Goal: Task Accomplishment & Management: Manage account settings

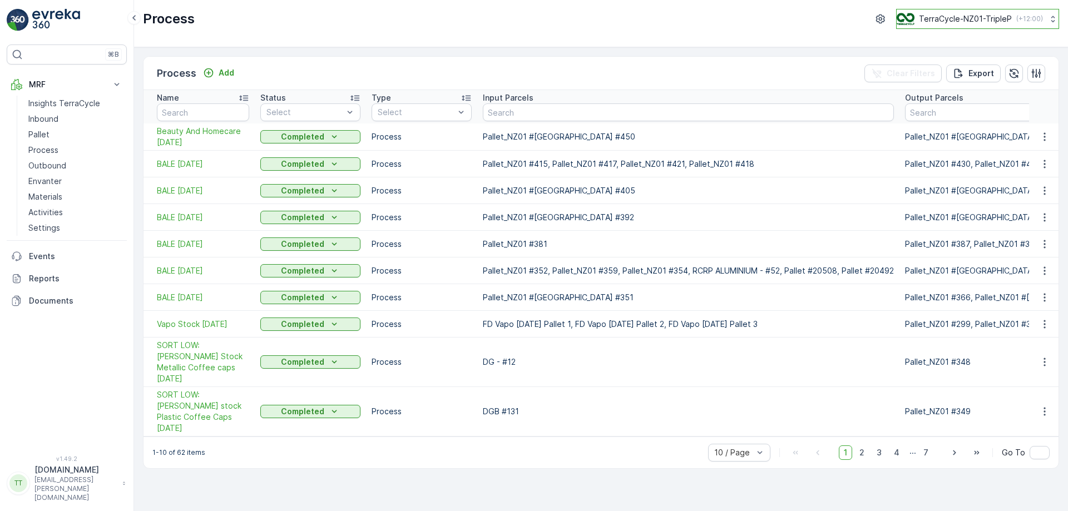
click at [936, 13] on div "TerraCycle-NZ01-TripleP ( +12:00 )" at bounding box center [970, 19] width 146 height 12
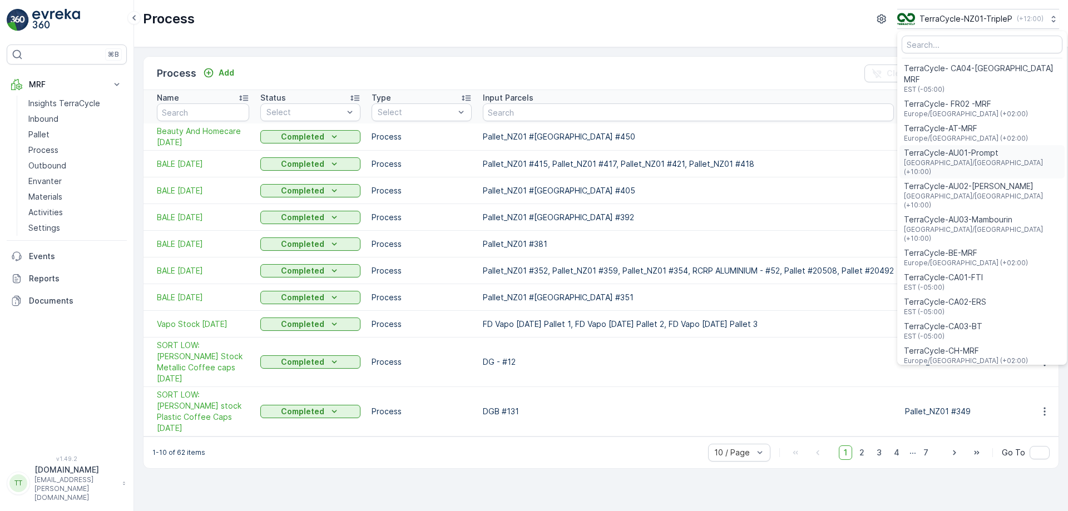
click at [967, 147] on span "TerraCycle-AU01-Prompt" at bounding box center [982, 152] width 156 height 11
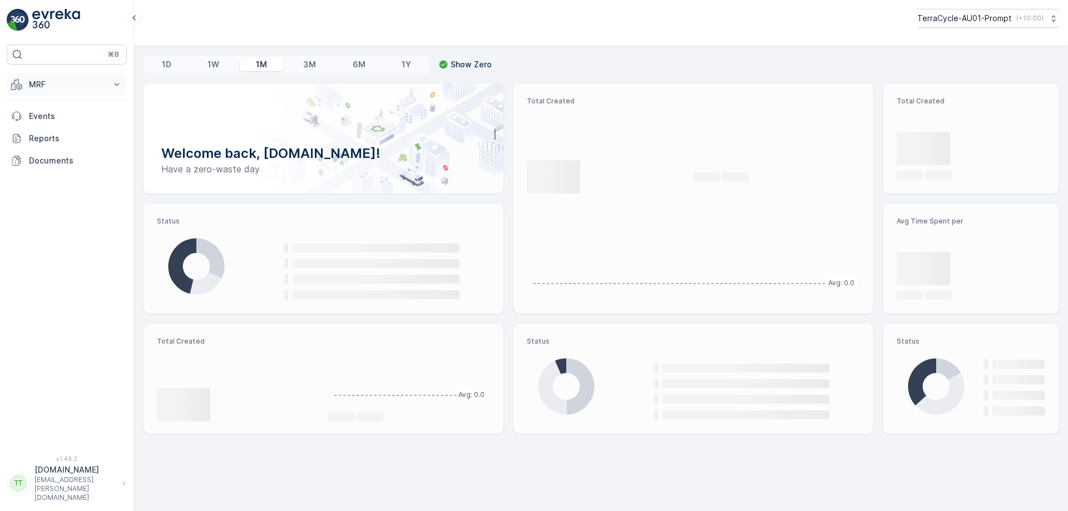
click at [56, 87] on p "MRF" at bounding box center [67, 84] width 76 height 11
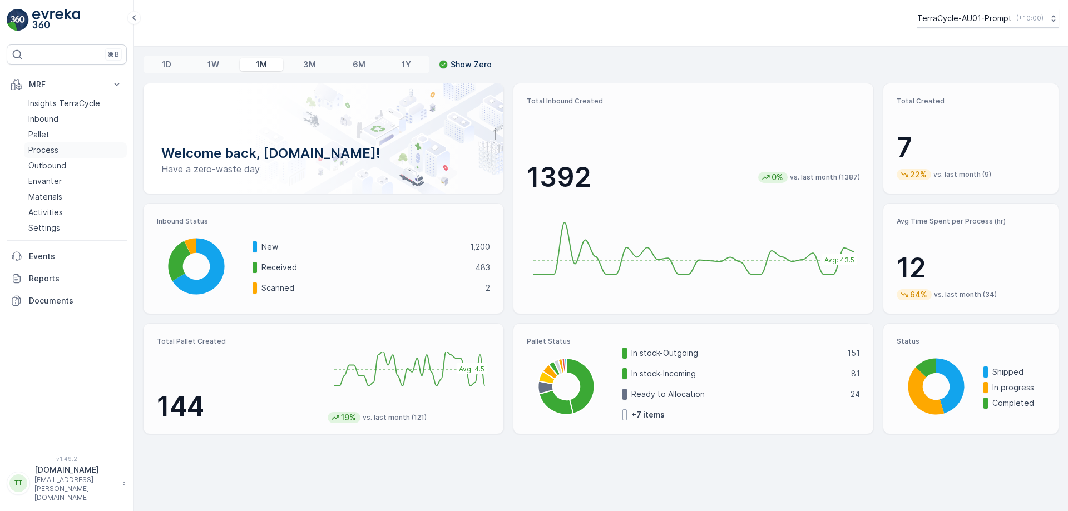
click at [56, 147] on p "Process" at bounding box center [43, 150] width 30 height 11
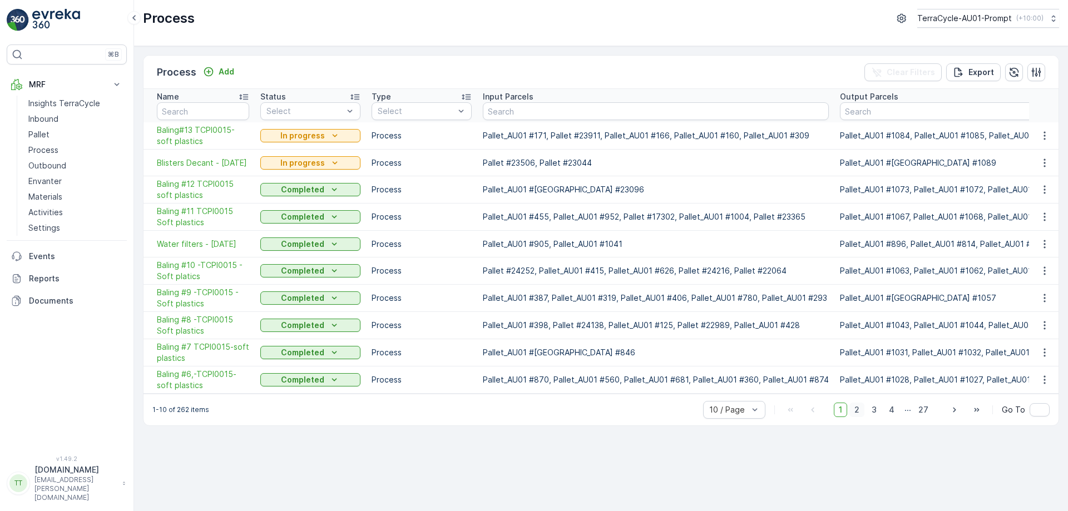
click at [859, 410] on span "2" at bounding box center [856, 410] width 15 height 14
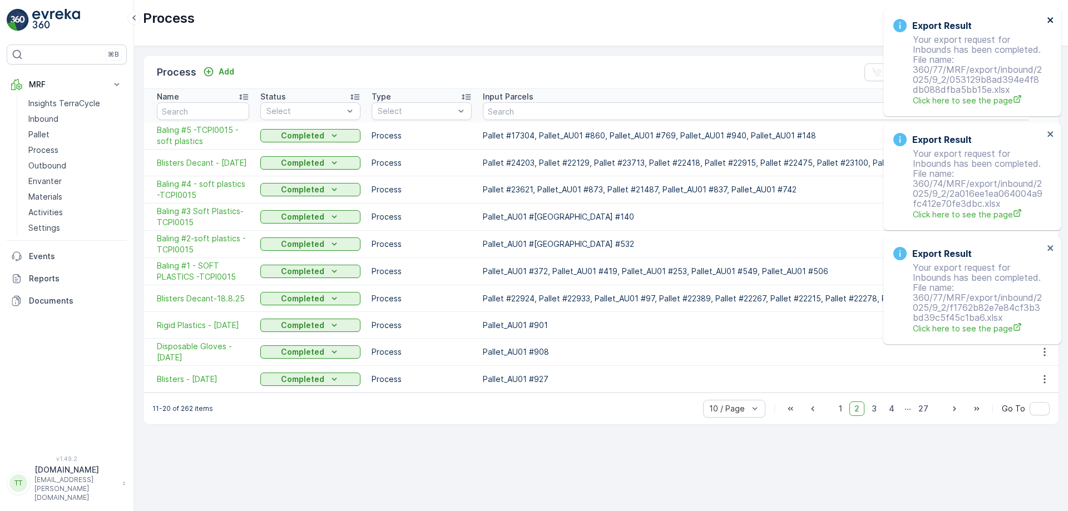
click at [1053, 19] on icon "close" at bounding box center [1051, 20] width 8 height 9
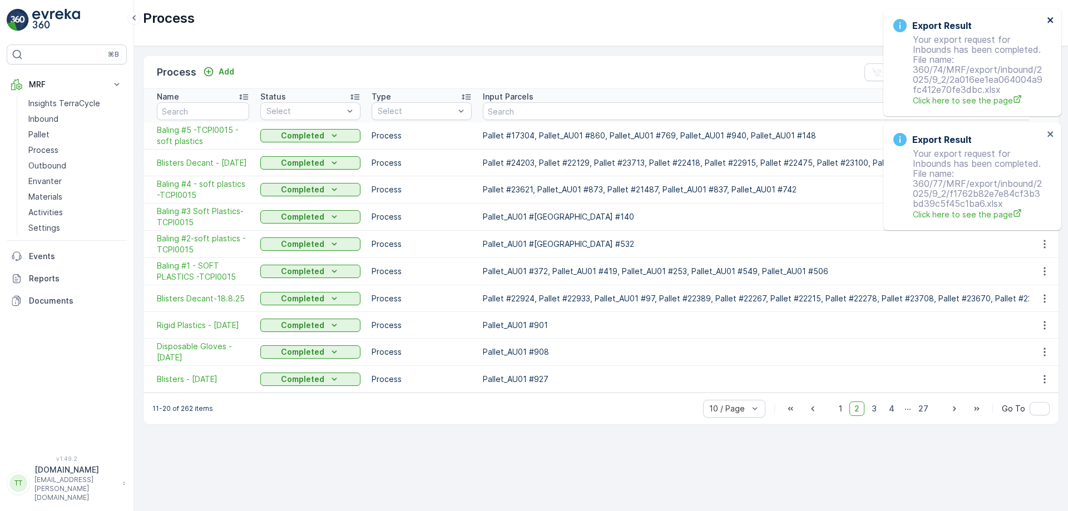
click at [1053, 19] on icon "close" at bounding box center [1051, 20] width 8 height 9
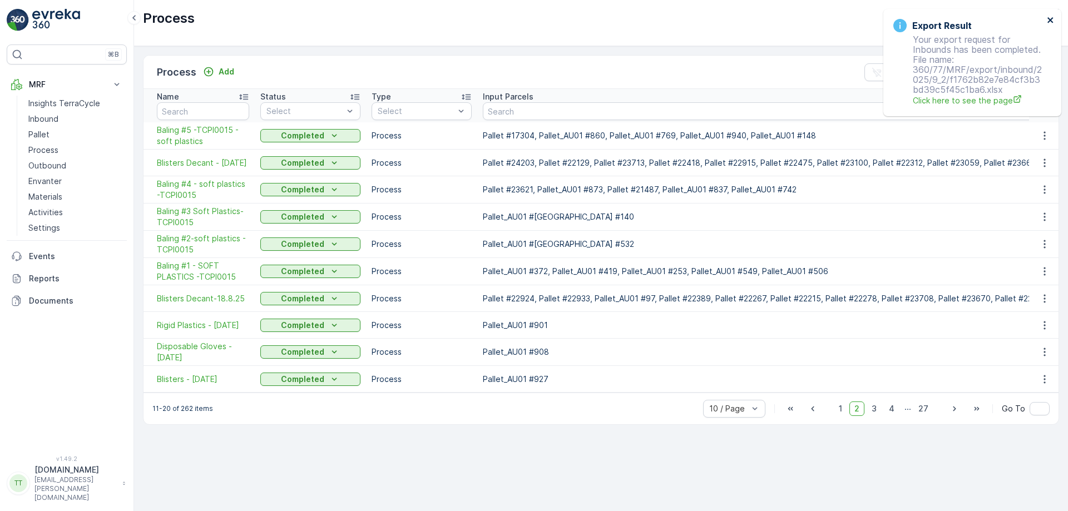
click at [1053, 19] on icon "close" at bounding box center [1051, 20] width 8 height 9
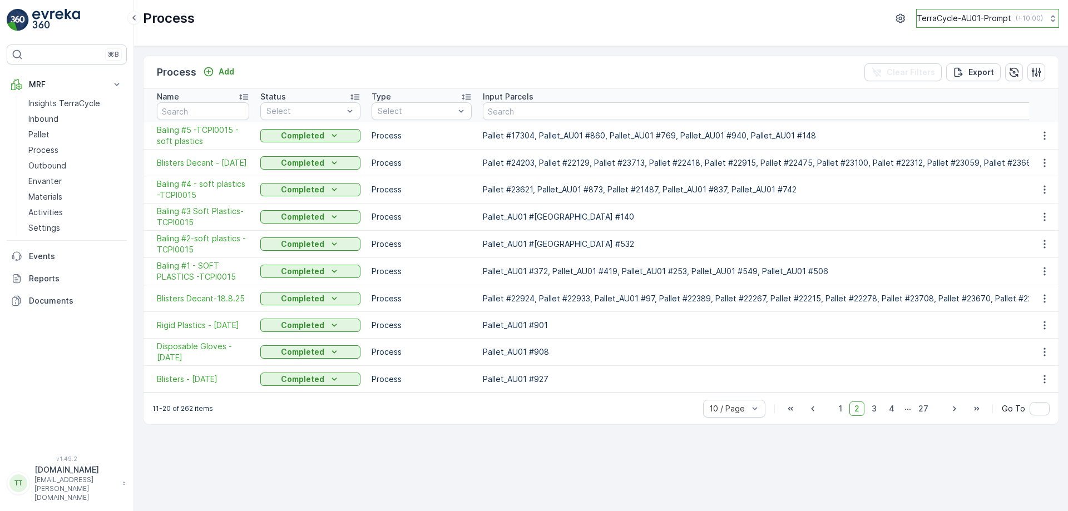
click at [996, 17] on p "TerraCycle-AU01-Prompt" at bounding box center [964, 18] width 95 height 11
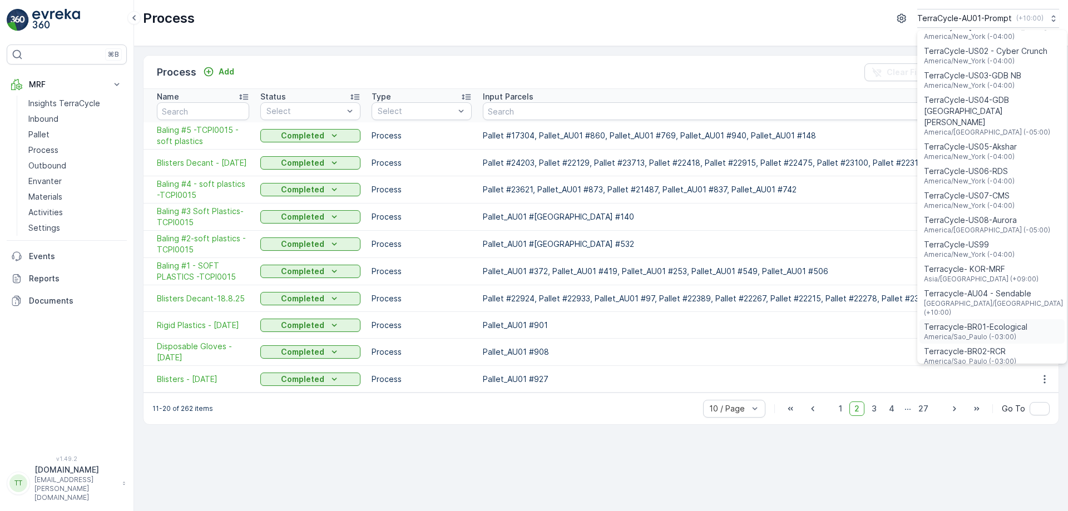
scroll to position [773, 0]
click at [980, 299] on span "Australia/Sydney (+10:00)" at bounding box center [993, 308] width 139 height 18
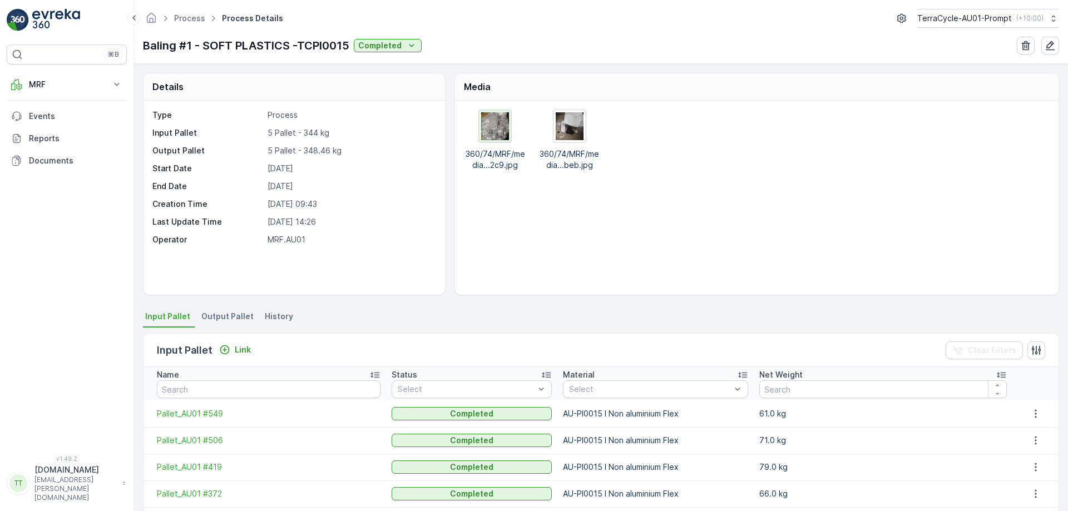
click at [498, 121] on img at bounding box center [495, 126] width 28 height 28
click at [557, 125] on img at bounding box center [570, 126] width 28 height 28
click at [231, 314] on span "Output Pallet" at bounding box center [227, 316] width 52 height 11
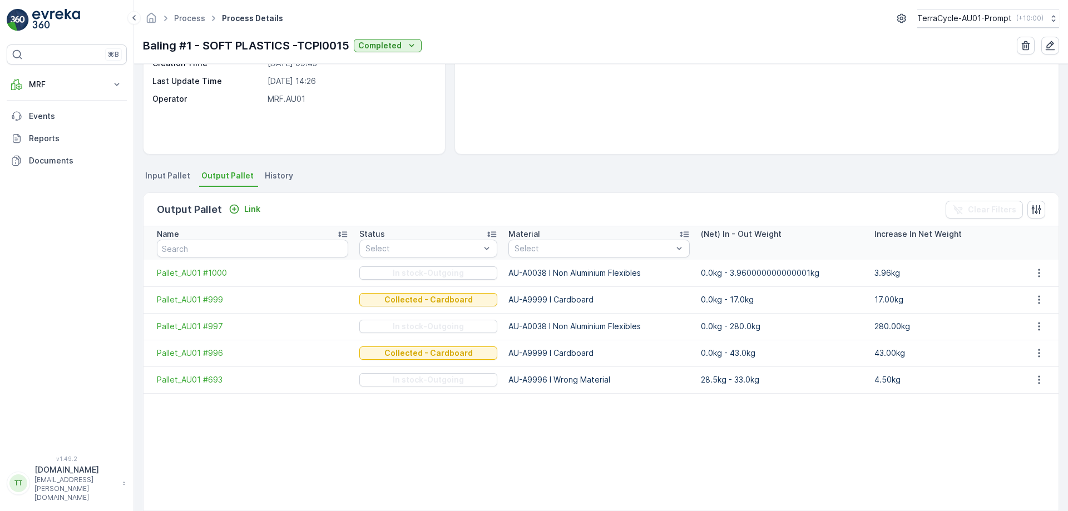
scroll to position [186, 0]
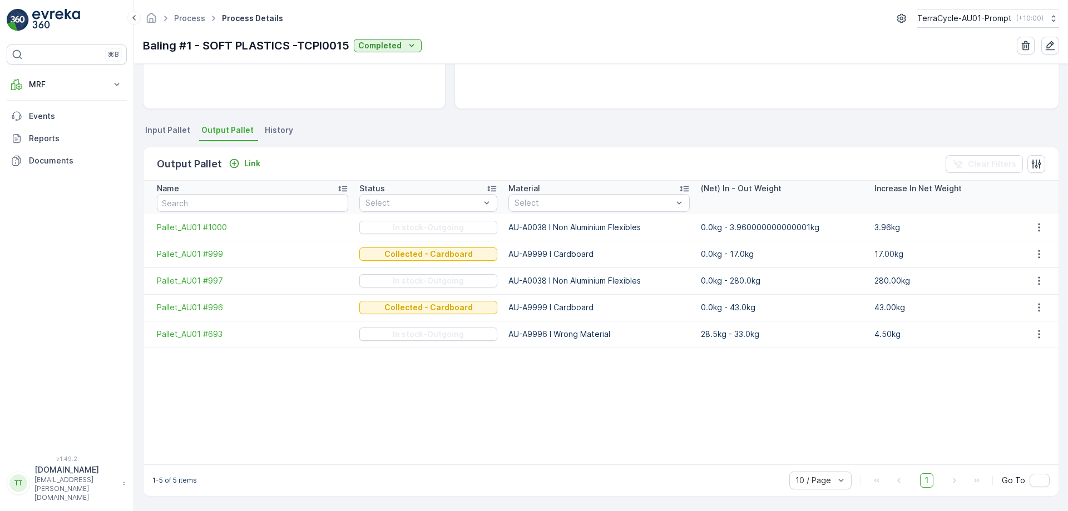
click at [162, 133] on span "Input Pallet" at bounding box center [167, 130] width 45 height 11
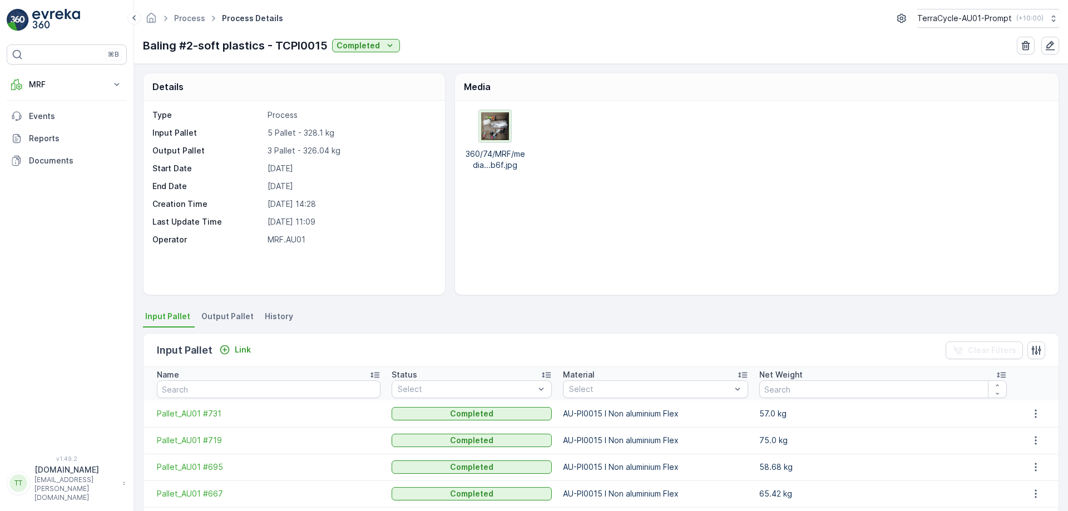
click at [493, 130] on img at bounding box center [495, 126] width 28 height 28
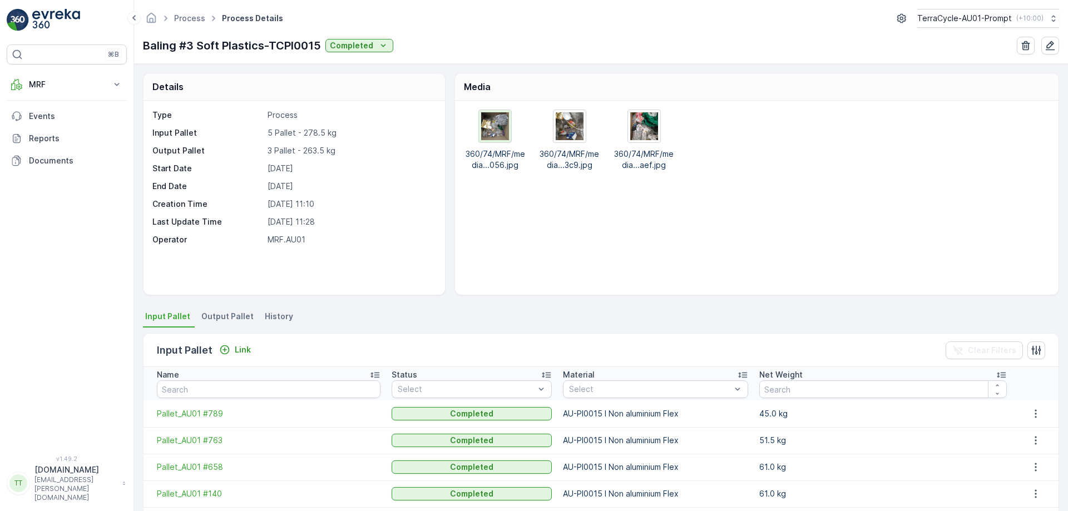
click at [497, 127] on img at bounding box center [495, 126] width 28 height 28
click at [572, 130] on img at bounding box center [570, 126] width 28 height 28
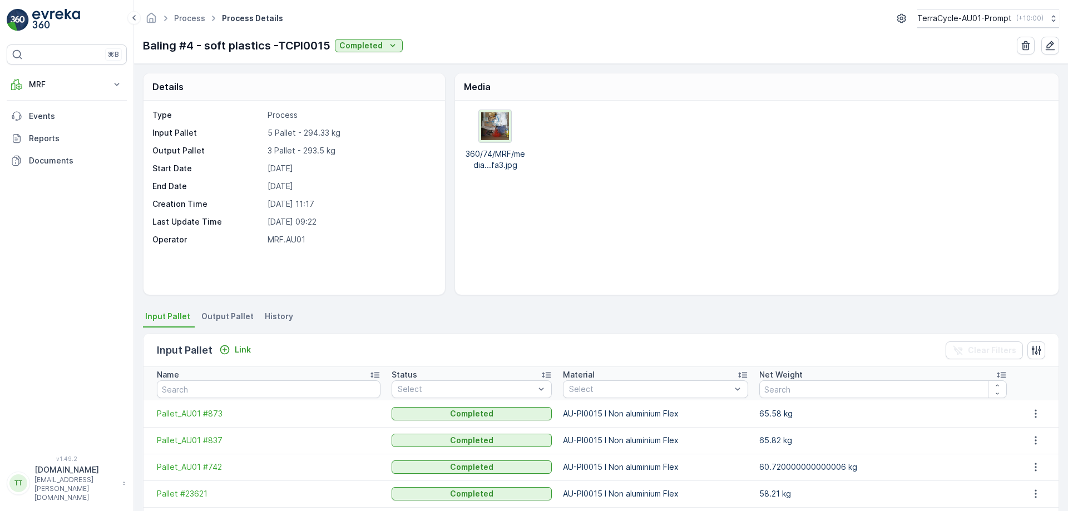
click at [491, 127] on img at bounding box center [495, 126] width 28 height 28
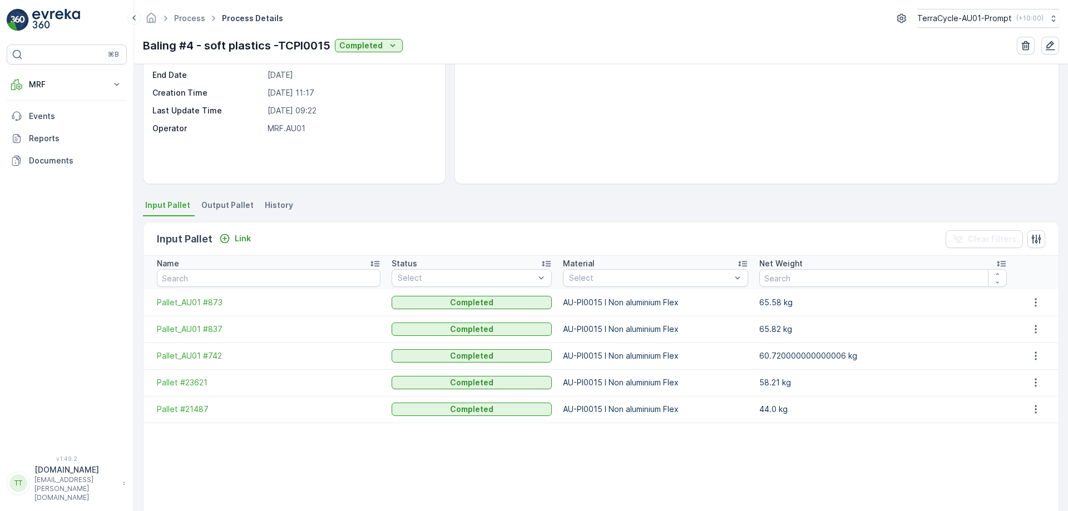
scroll to position [113, 0]
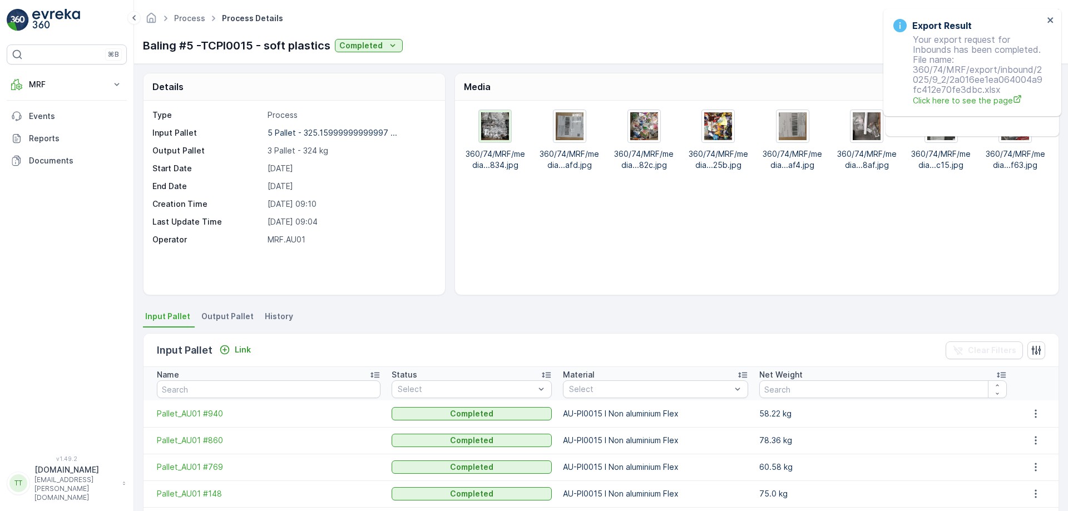
click at [500, 126] on img at bounding box center [495, 126] width 28 height 28
click at [575, 123] on img at bounding box center [570, 126] width 28 height 28
click at [634, 131] on img at bounding box center [644, 126] width 28 height 28
click at [723, 122] on img at bounding box center [718, 126] width 28 height 28
click at [858, 127] on img at bounding box center [867, 126] width 28 height 28
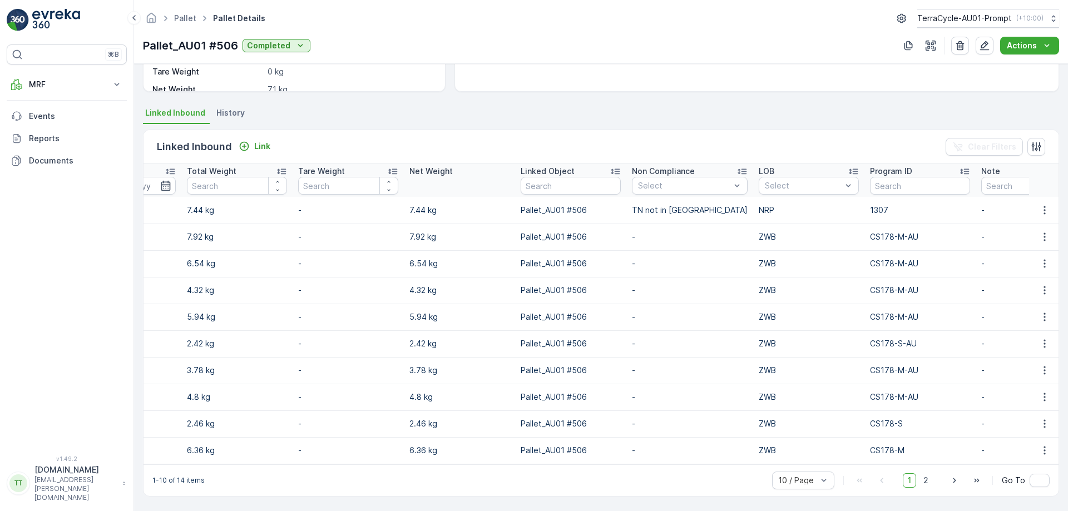
scroll to position [0, 501]
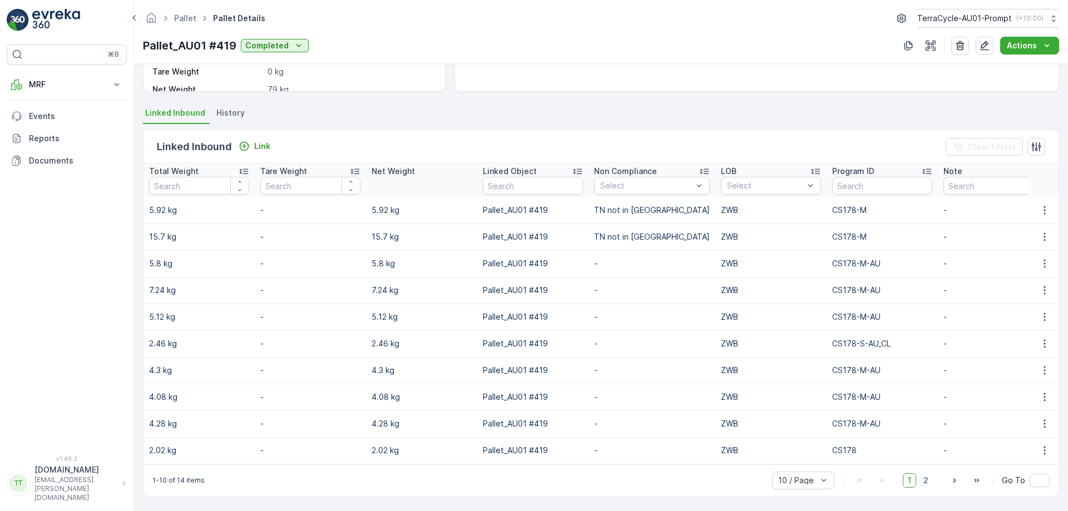
scroll to position [0, 502]
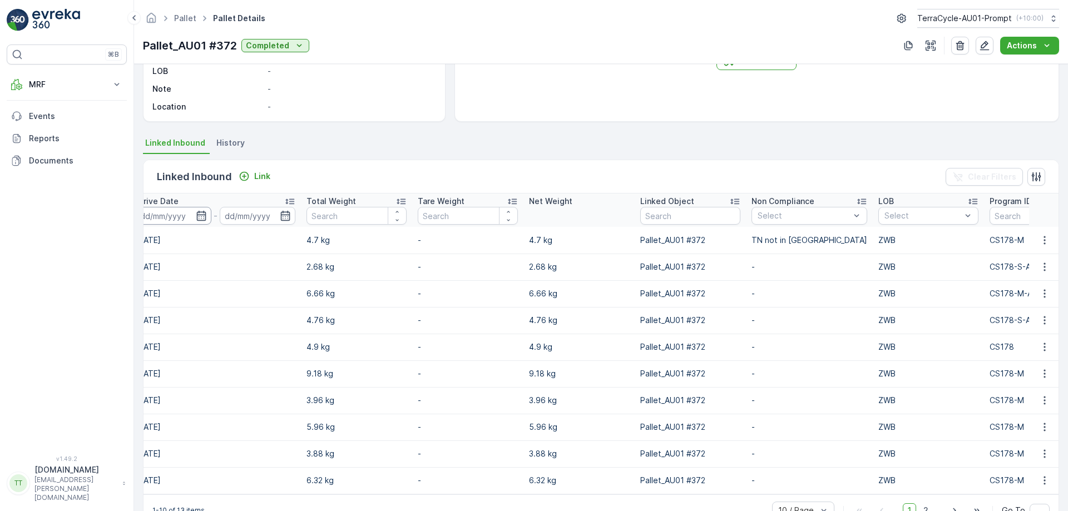
scroll to position [0, 501]
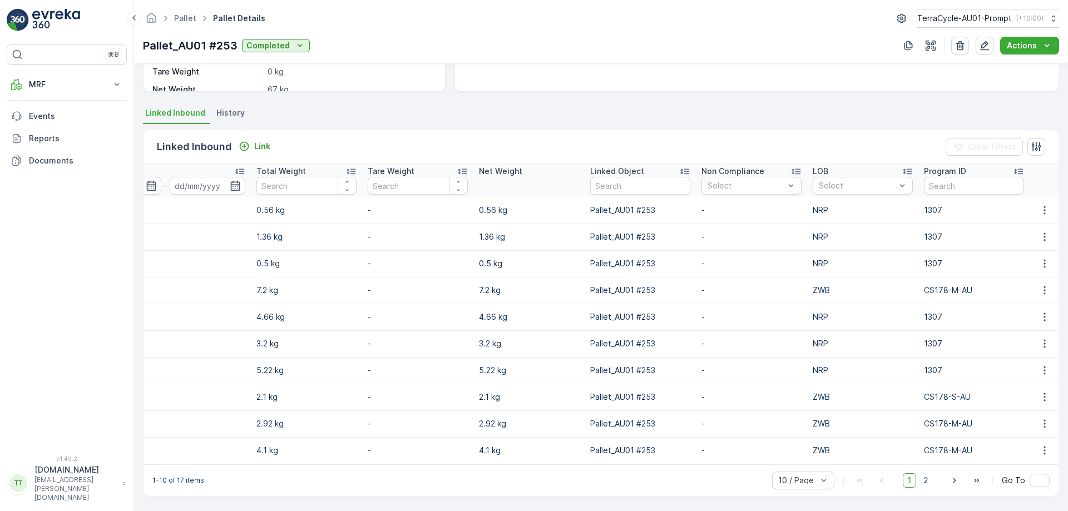
scroll to position [0, 501]
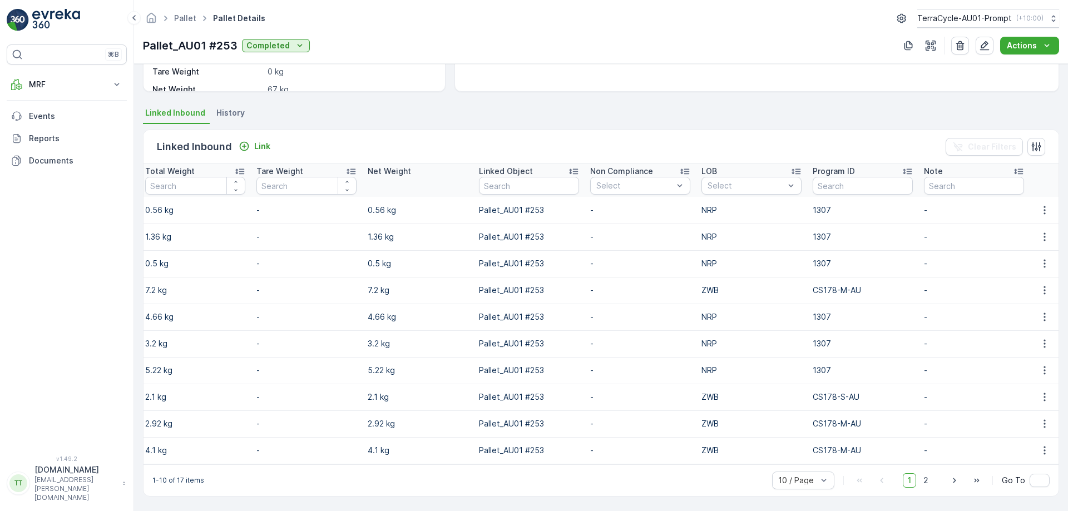
click at [817, 228] on td "1307" at bounding box center [862, 237] width 111 height 27
copy td "1307"
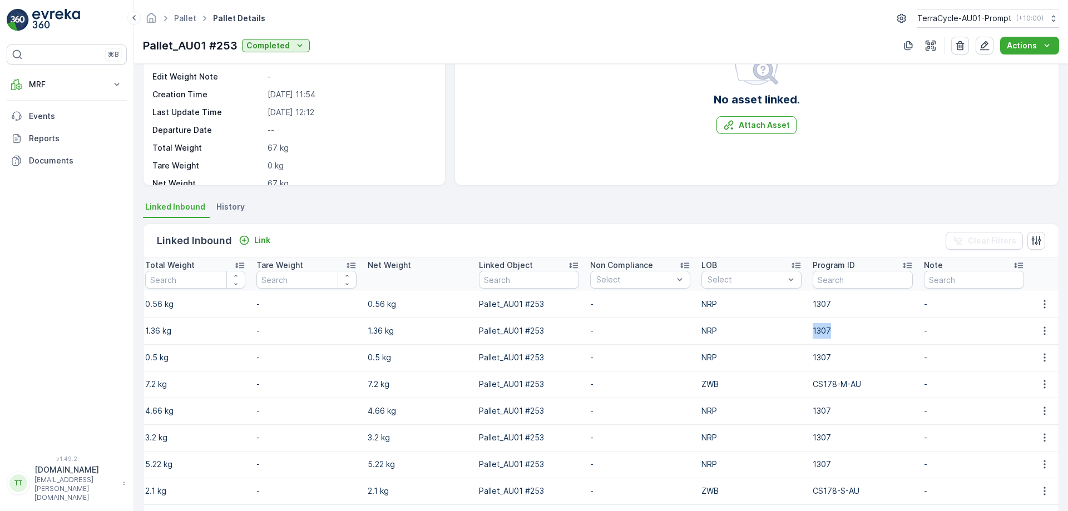
scroll to position [0, 0]
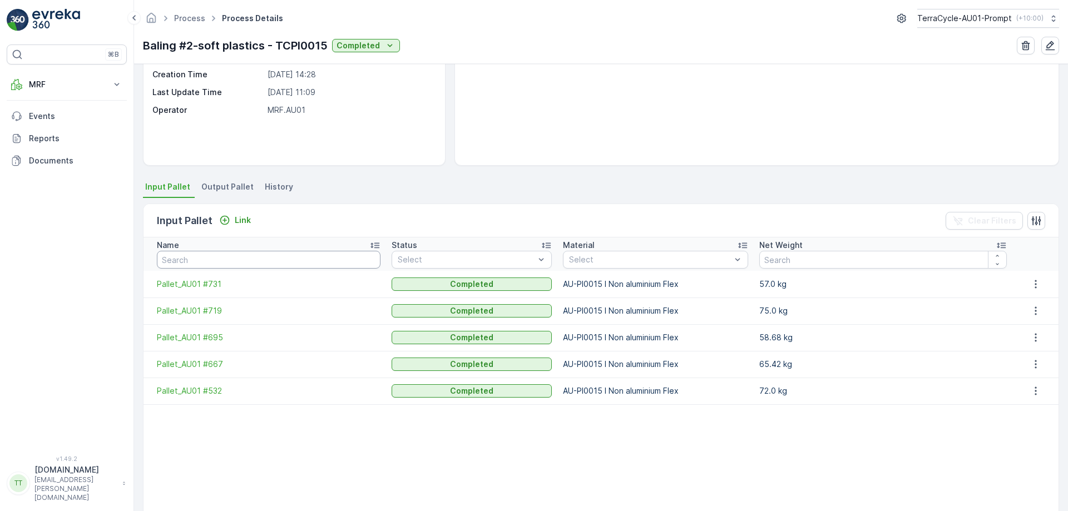
scroll to position [130, 0]
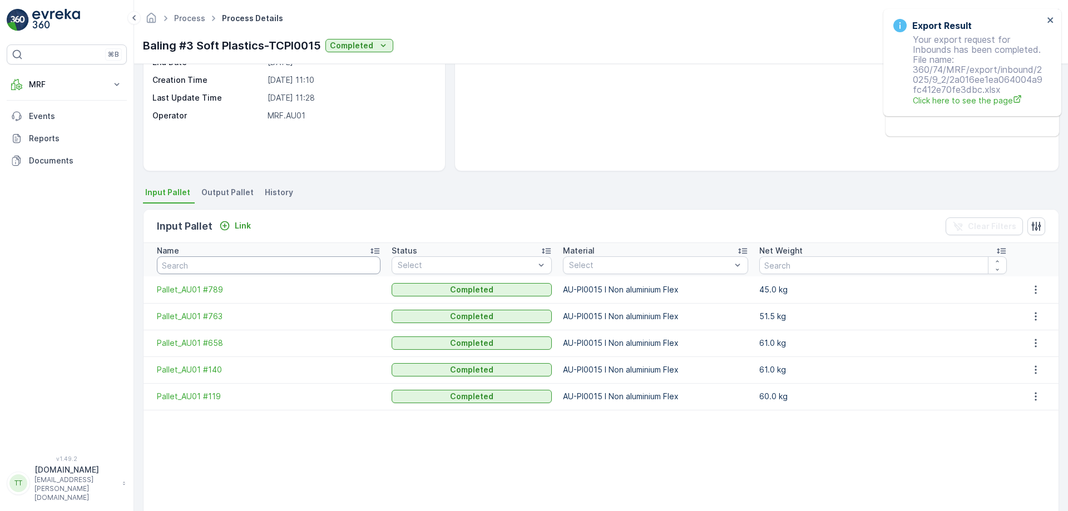
scroll to position [125, 0]
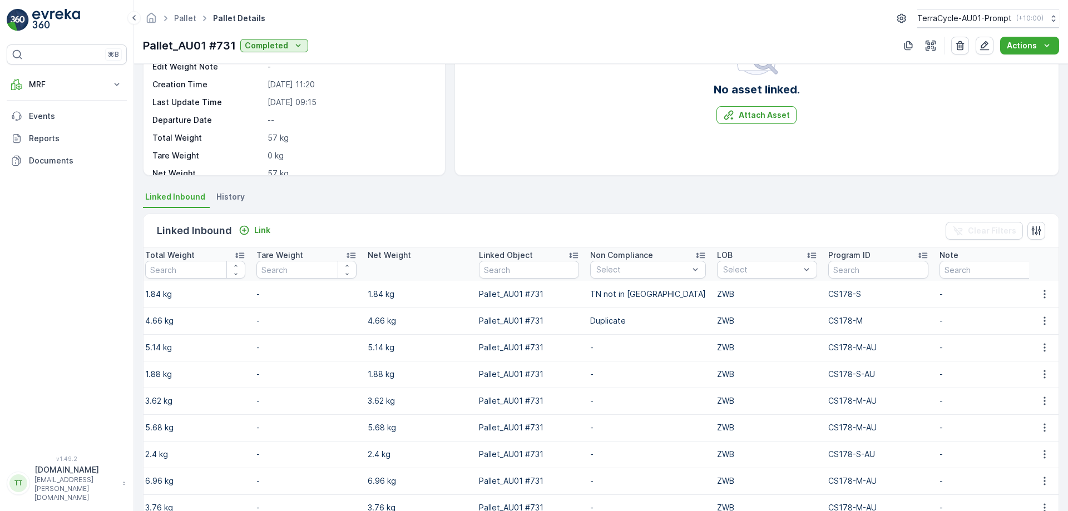
scroll to position [141, 0]
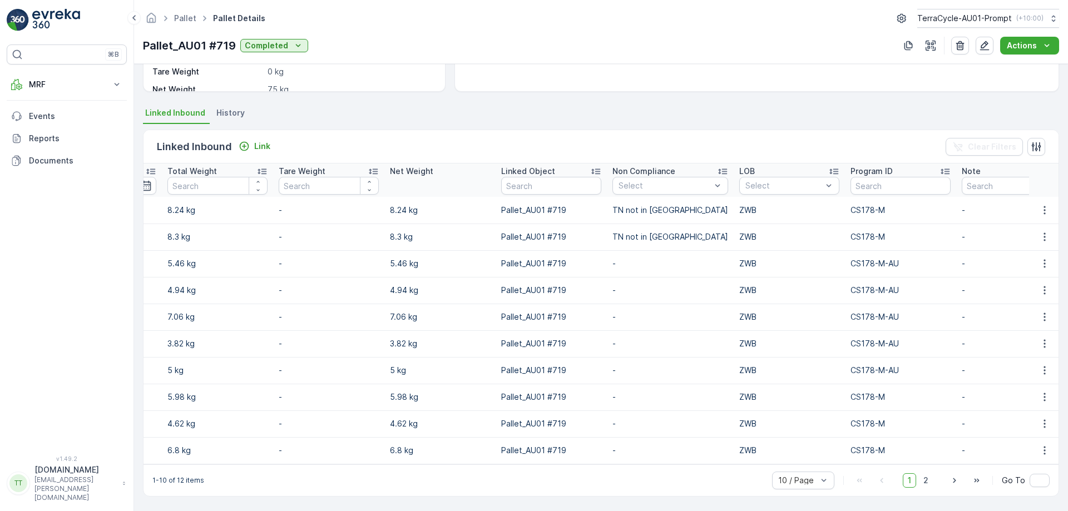
scroll to position [0, 501]
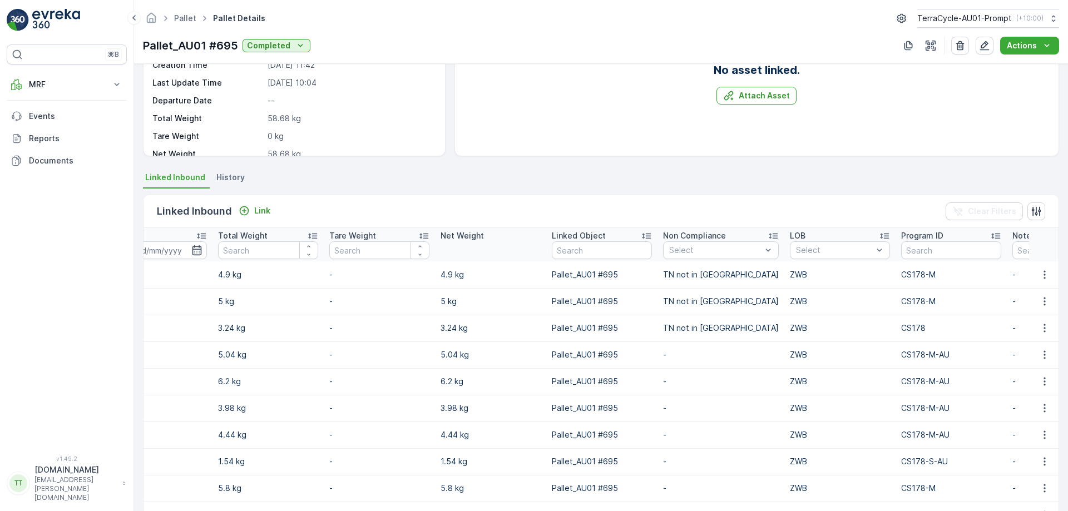
scroll to position [0, 429]
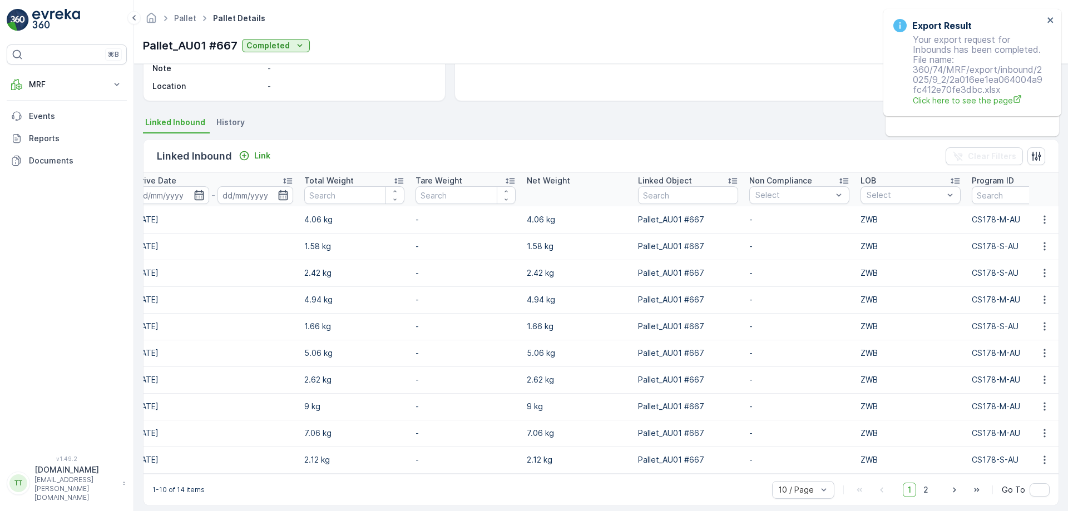
scroll to position [0, 502]
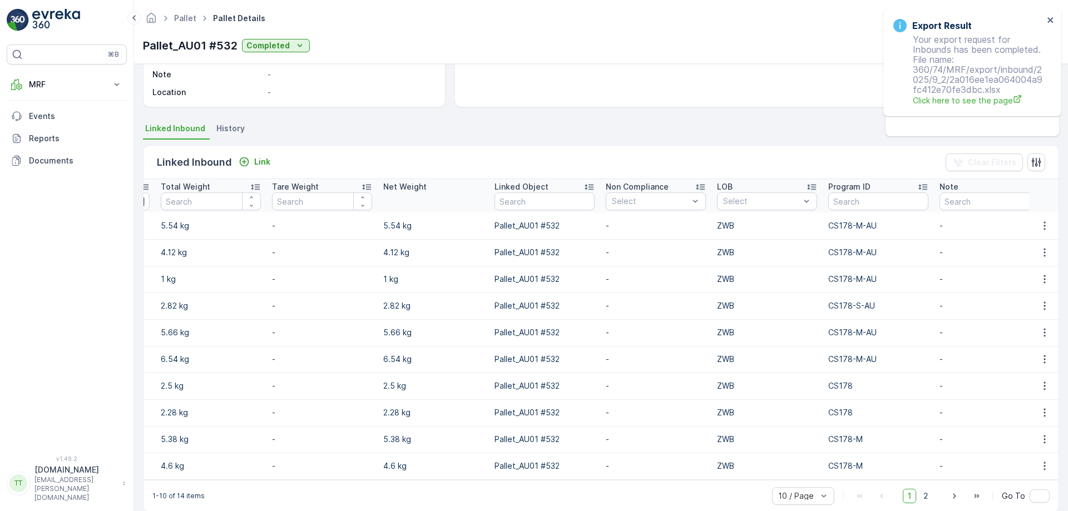
scroll to position [0, 502]
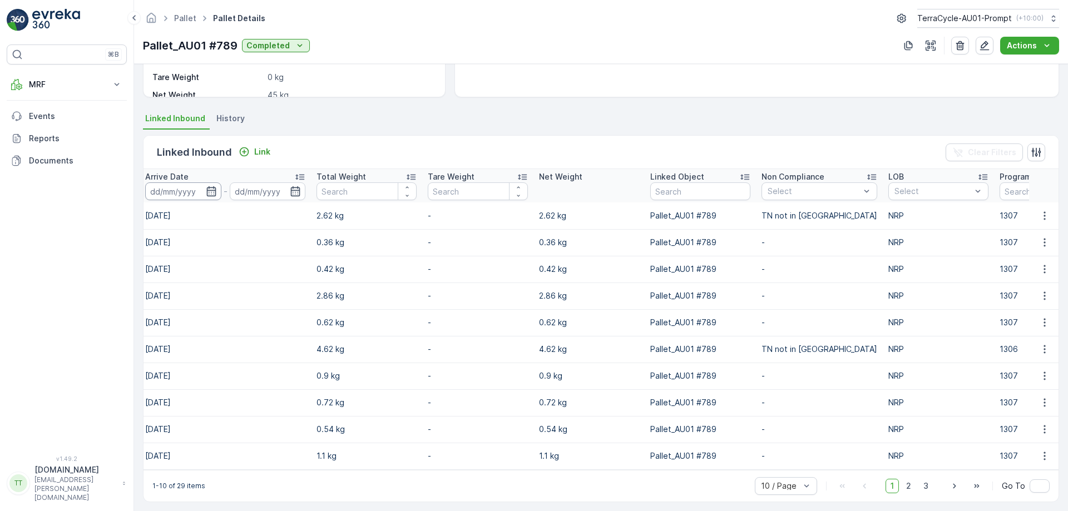
scroll to position [0, 502]
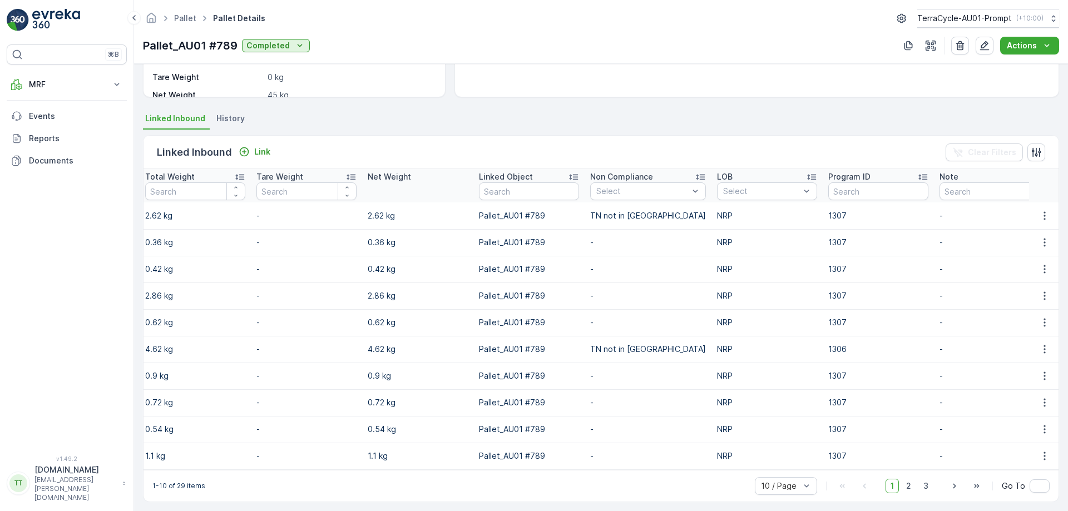
click at [823, 272] on td "1307" at bounding box center [878, 269] width 111 height 27
copy td "1307"
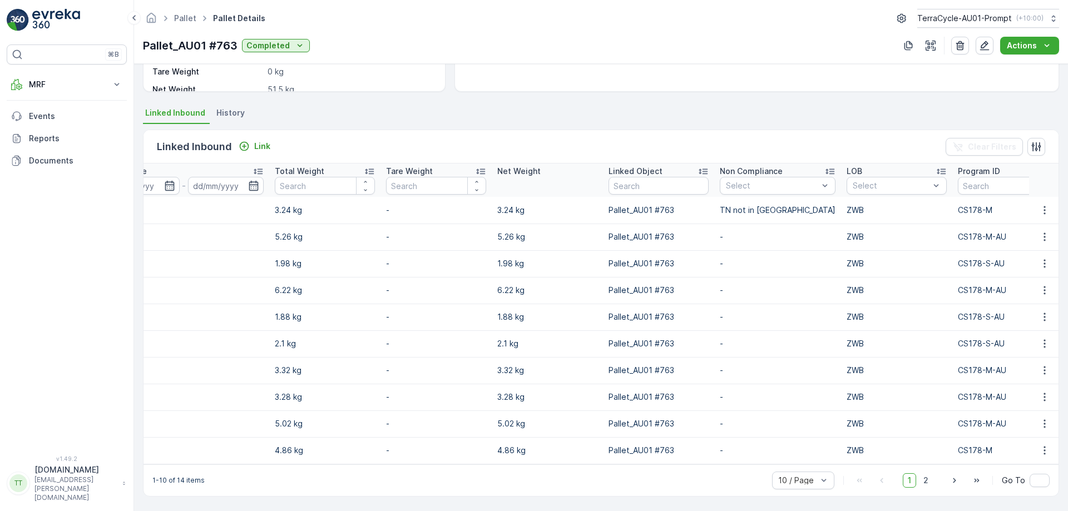
scroll to position [0, 502]
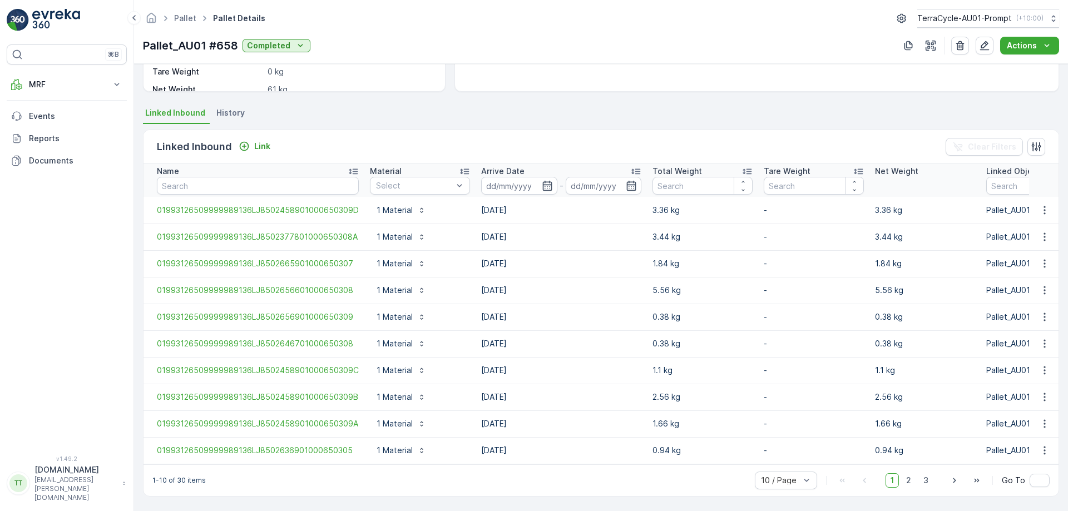
scroll to position [0, 507]
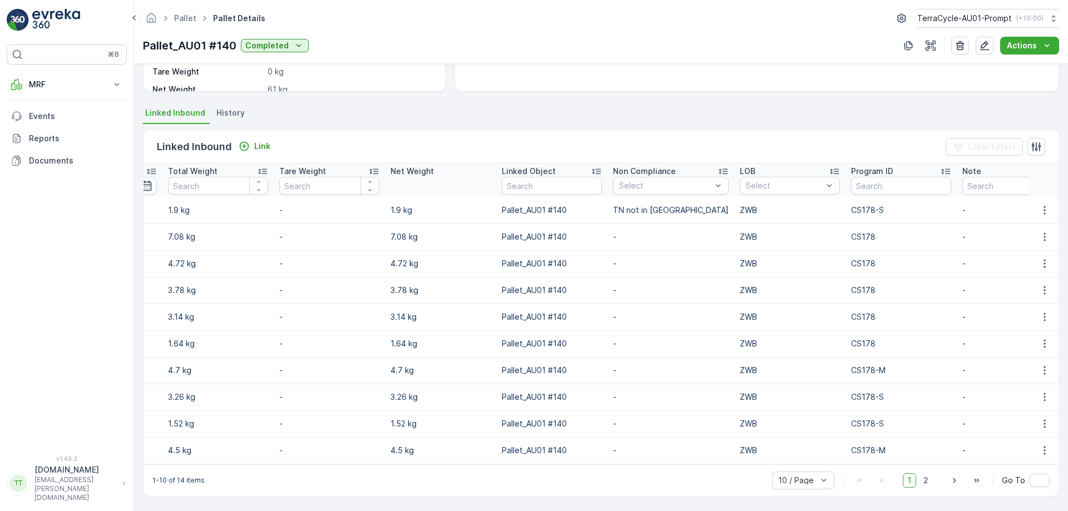
scroll to position [0, 502]
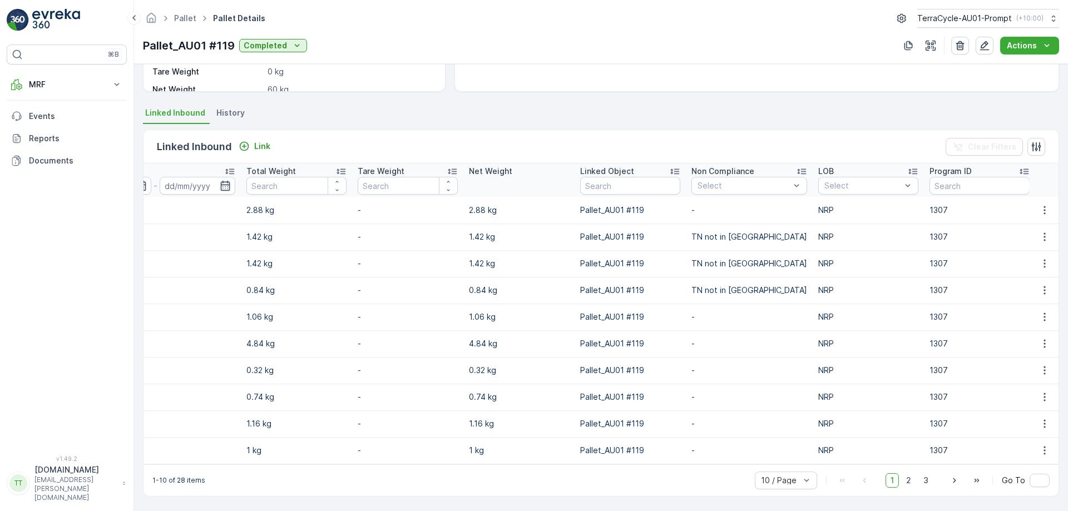
scroll to position [0, 501]
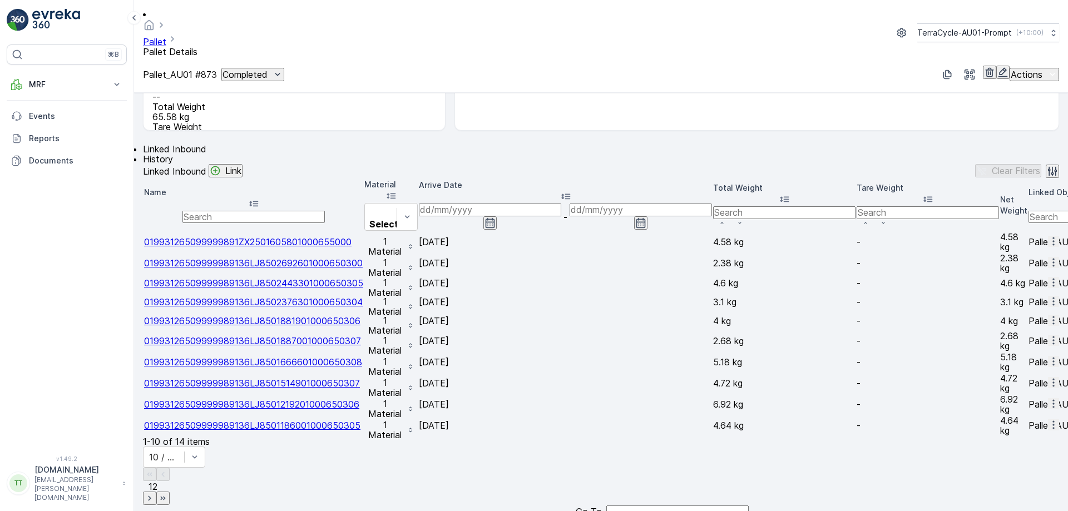
scroll to position [194, 0]
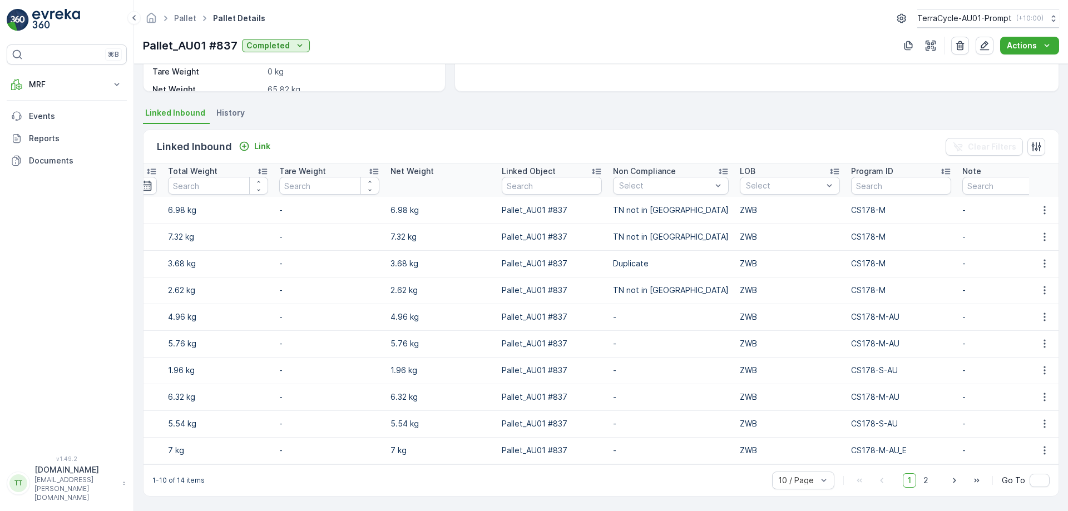
scroll to position [0, 505]
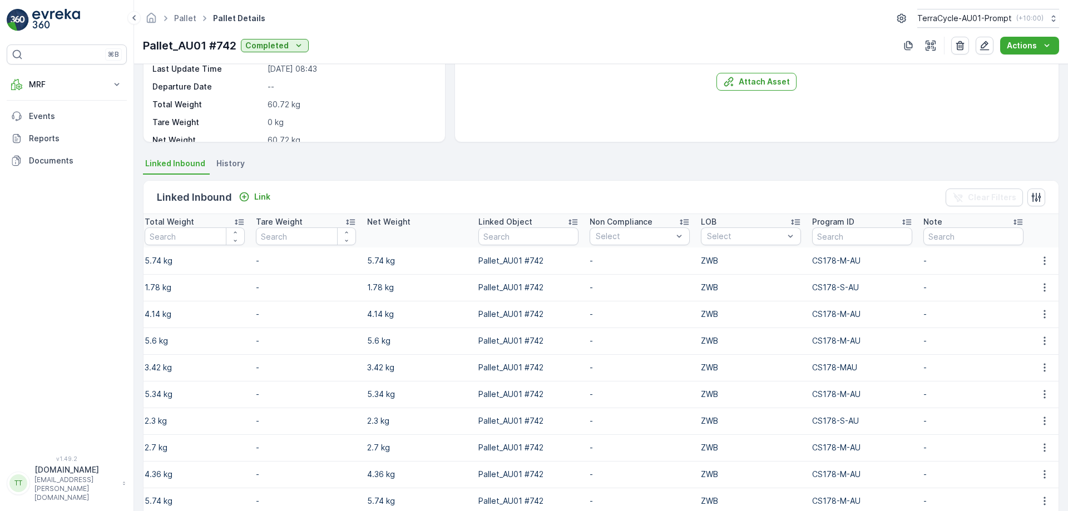
scroll to position [154, 0]
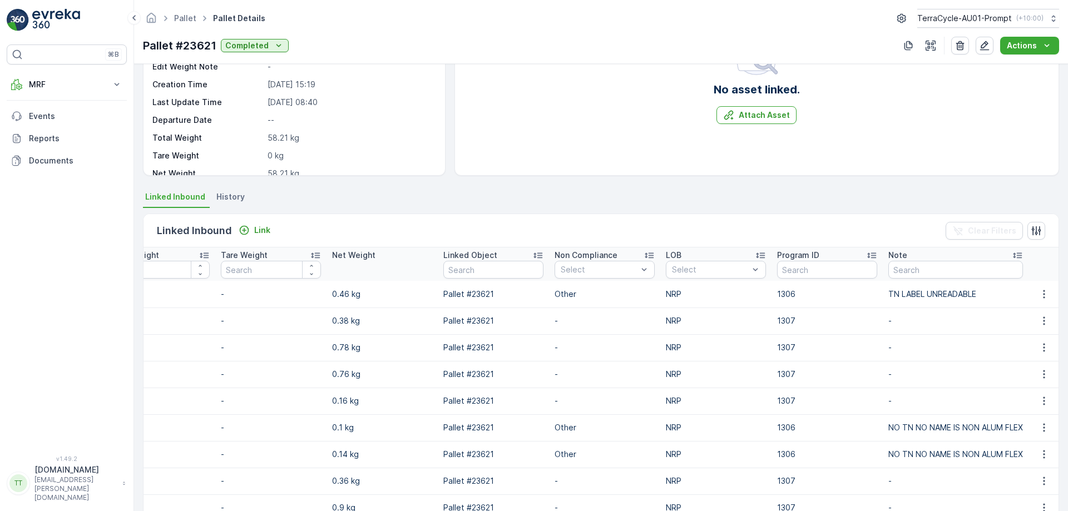
scroll to position [209, 0]
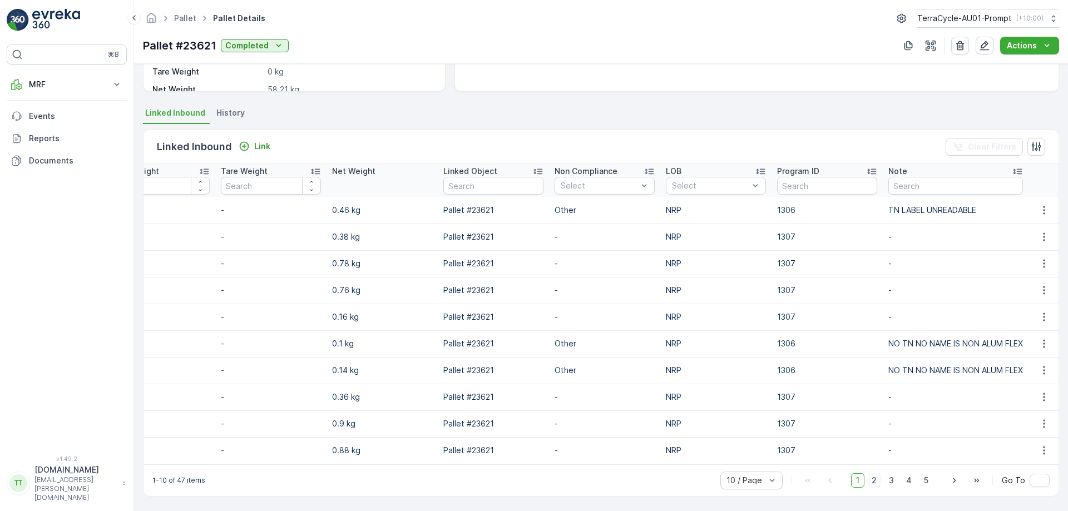
click at [871, 479] on span "2" at bounding box center [874, 480] width 15 height 14
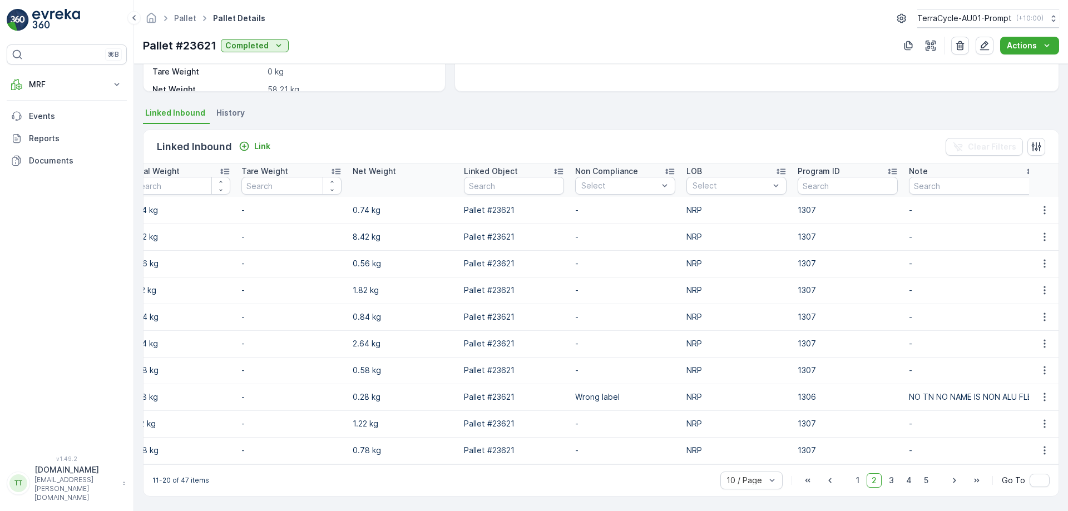
scroll to position [0, 534]
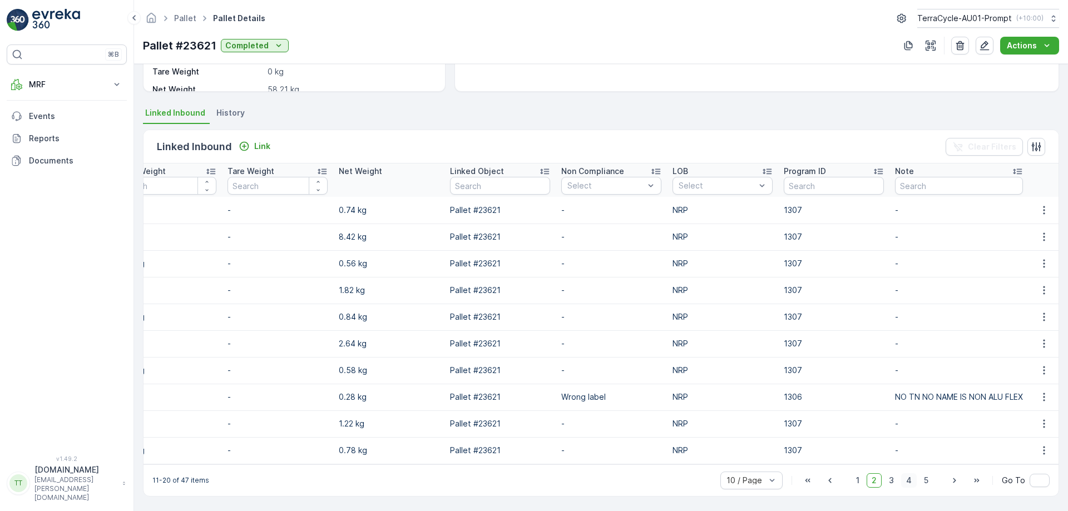
click at [914, 480] on span "4" at bounding box center [909, 480] width 16 height 14
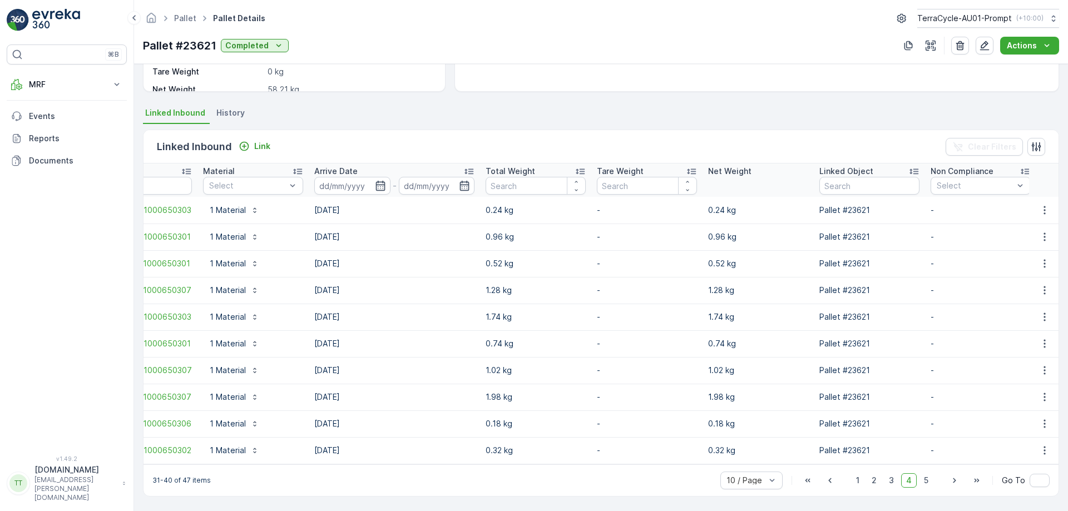
scroll to position [0, 496]
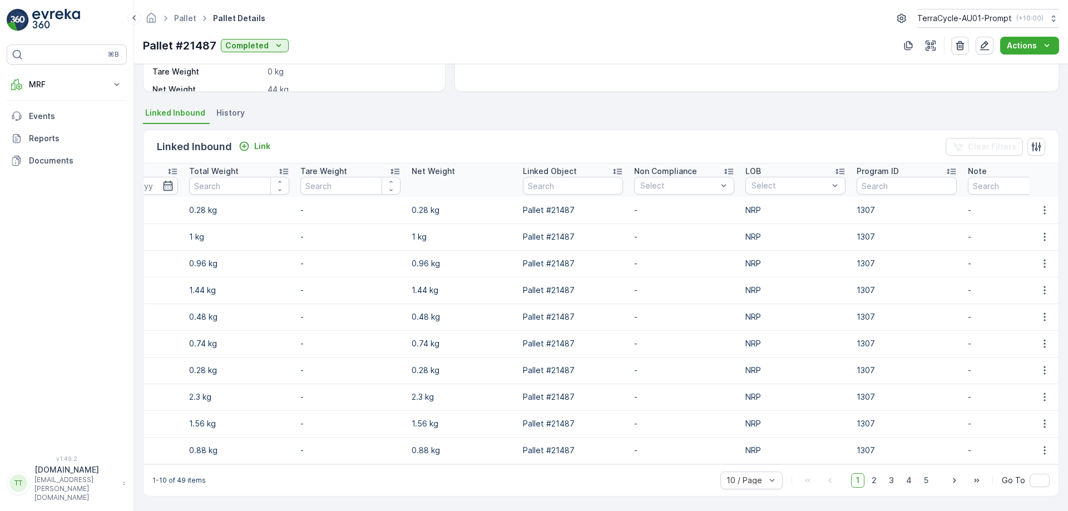
scroll to position [0, 402]
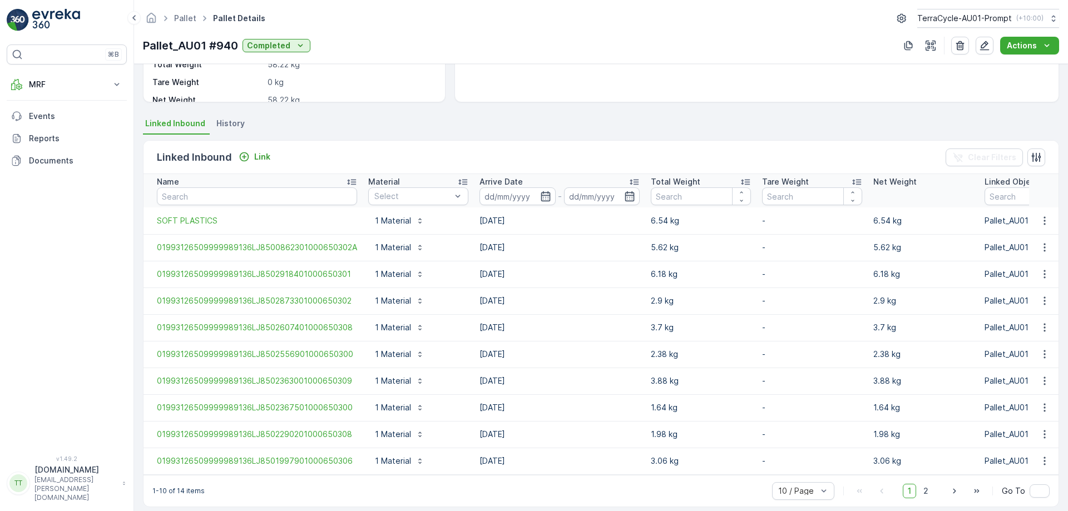
scroll to position [194, 0]
click at [539, 322] on td "07.08.2025" at bounding box center [559, 327] width 171 height 27
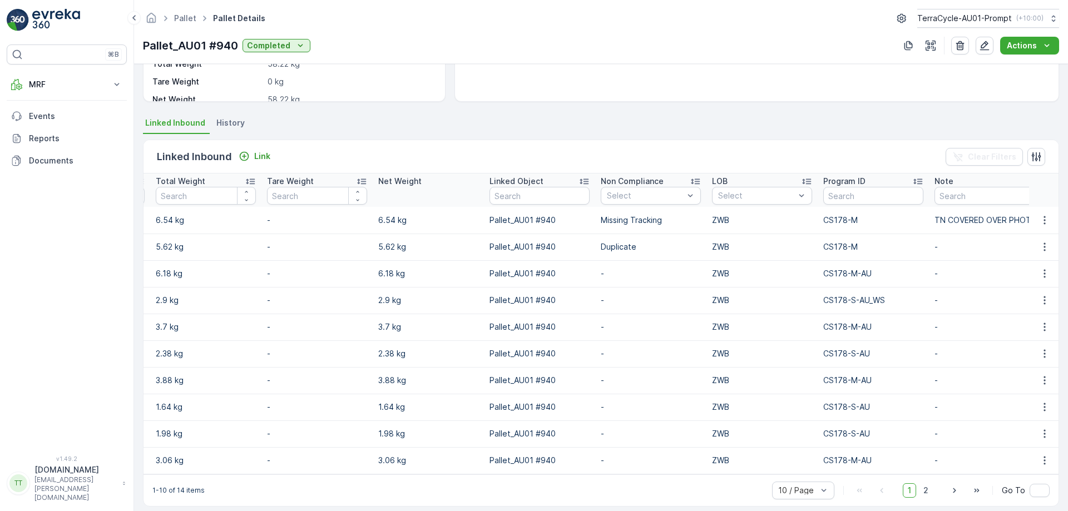
scroll to position [0, 564]
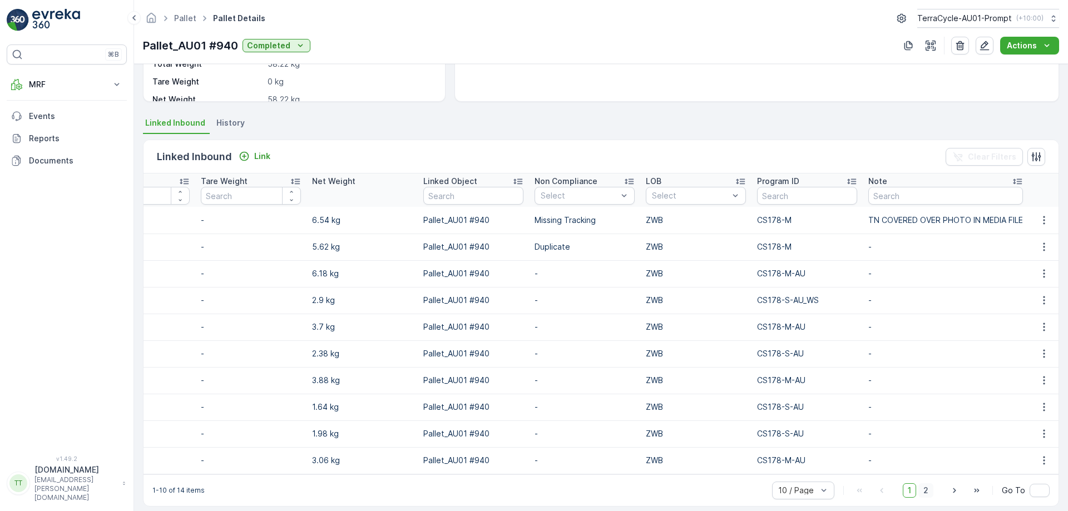
click at [924, 493] on span "2" at bounding box center [925, 490] width 15 height 14
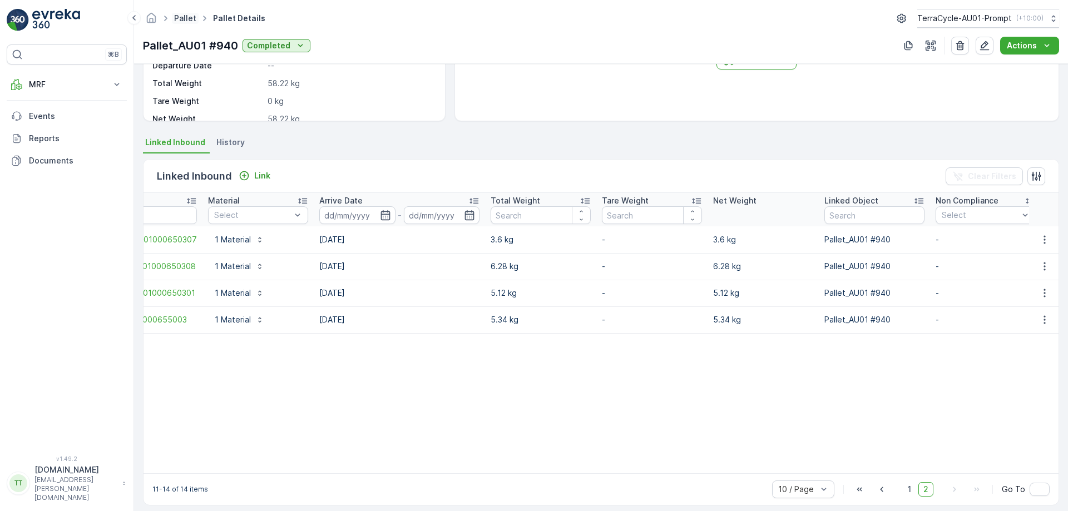
scroll to position [189, 0]
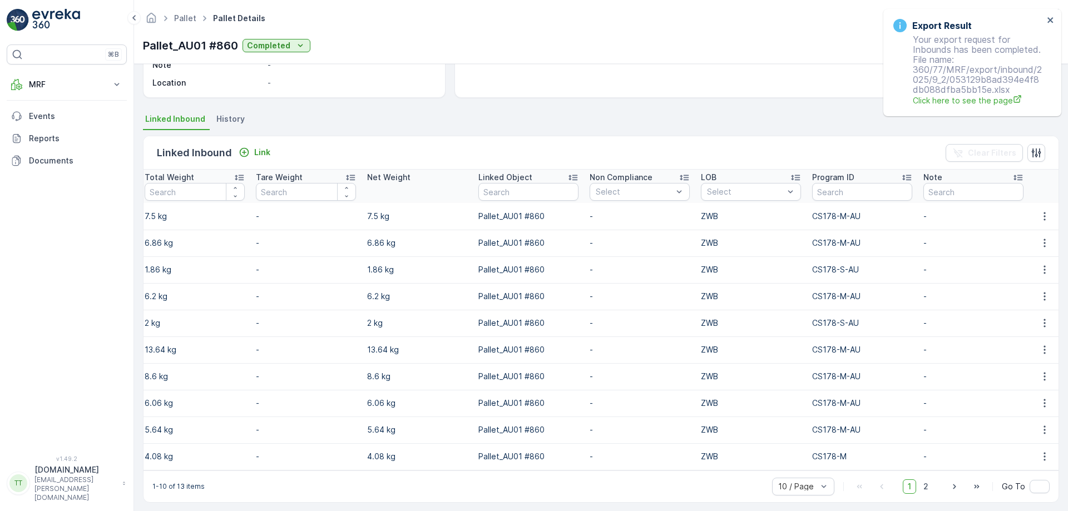
scroll to position [198, 0]
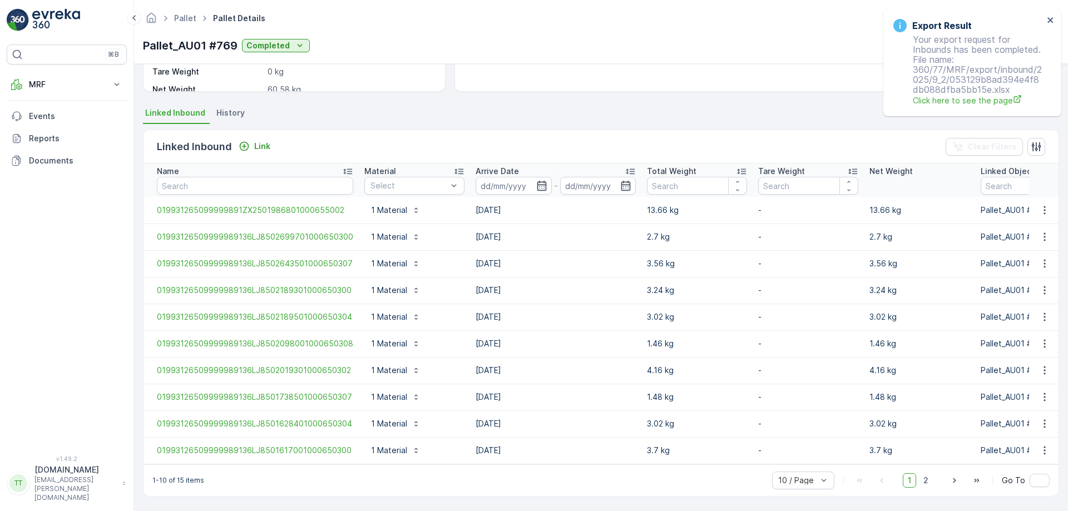
scroll to position [0, 502]
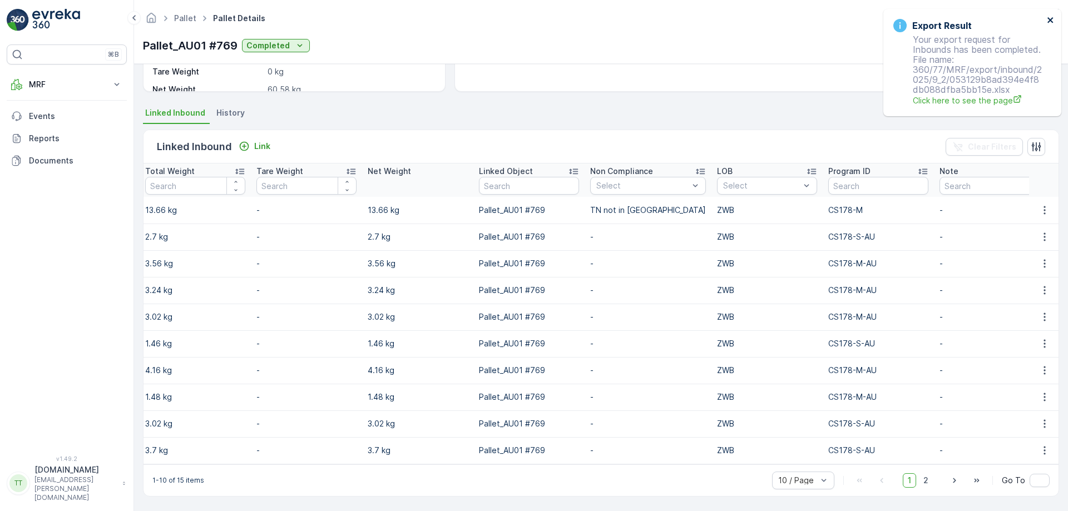
click at [1050, 21] on icon "close" at bounding box center [1051, 20] width 6 height 6
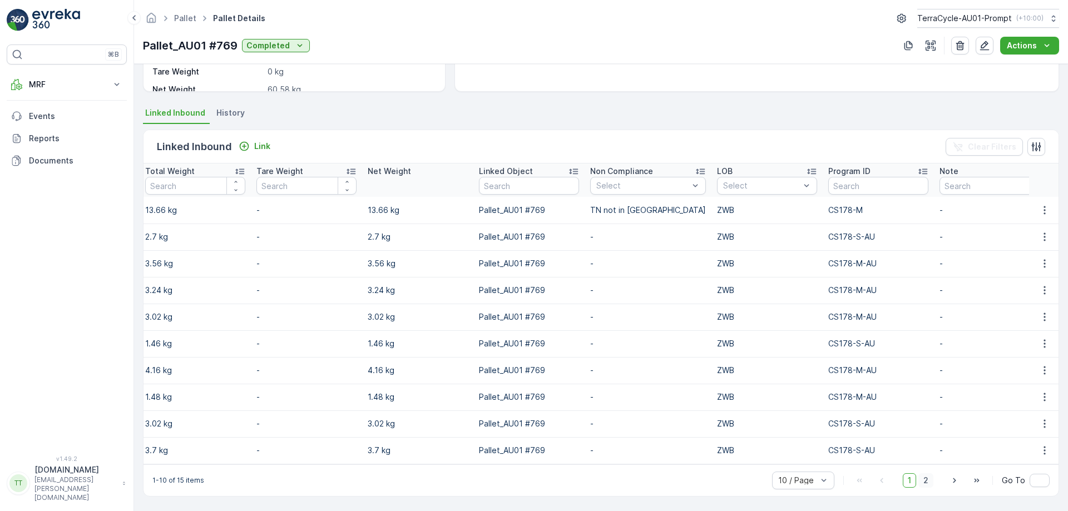
click at [924, 477] on span "2" at bounding box center [925, 480] width 15 height 14
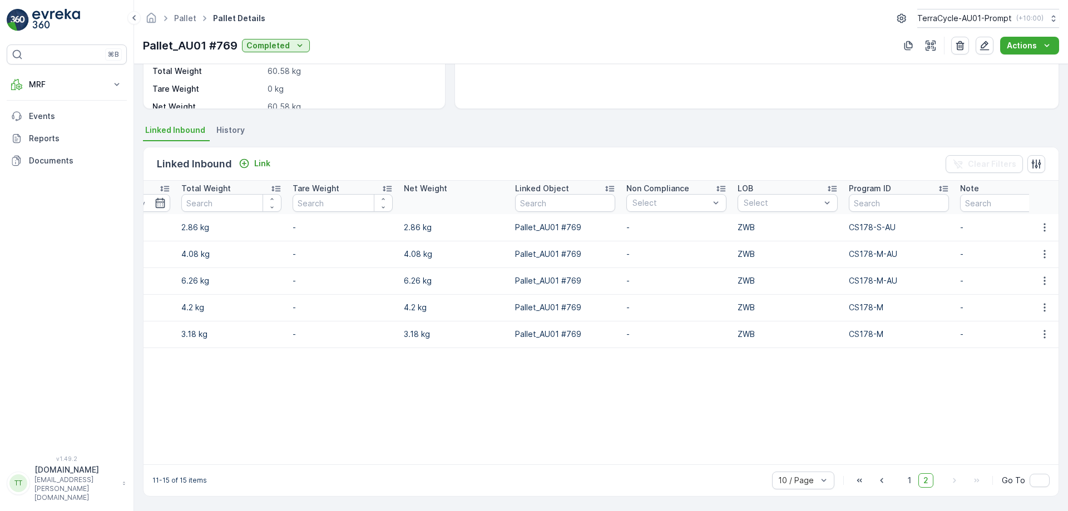
scroll to position [0, 501]
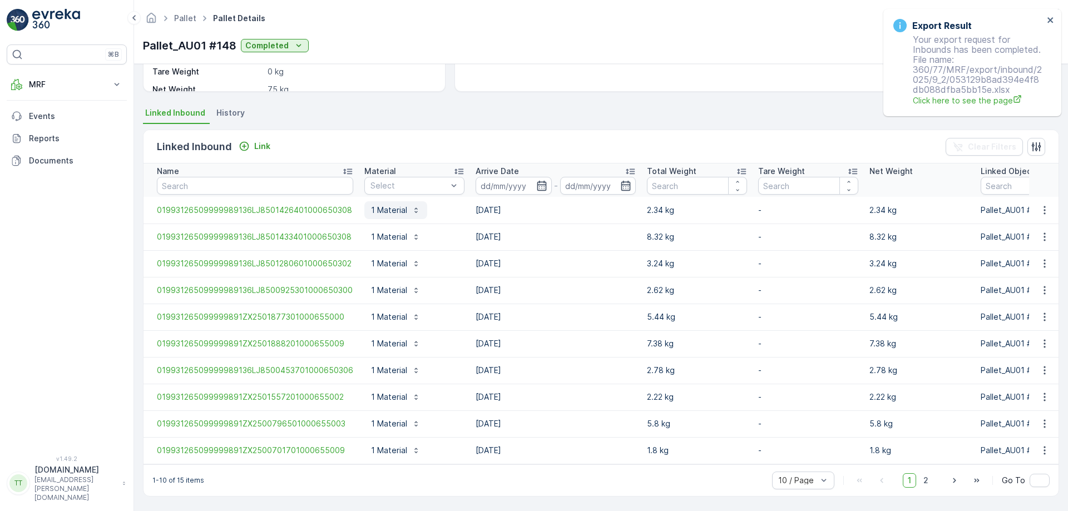
scroll to position [0, 502]
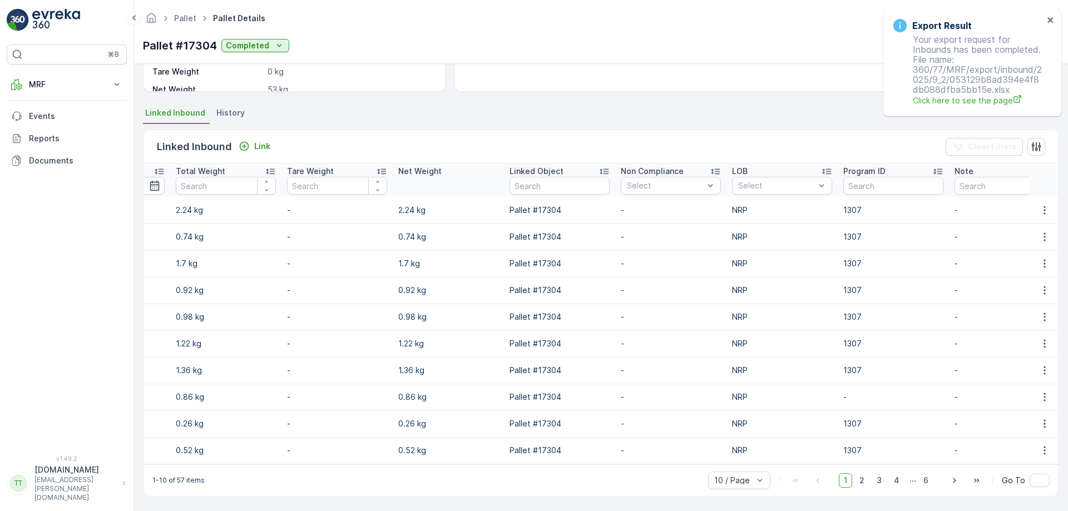
scroll to position [0, 402]
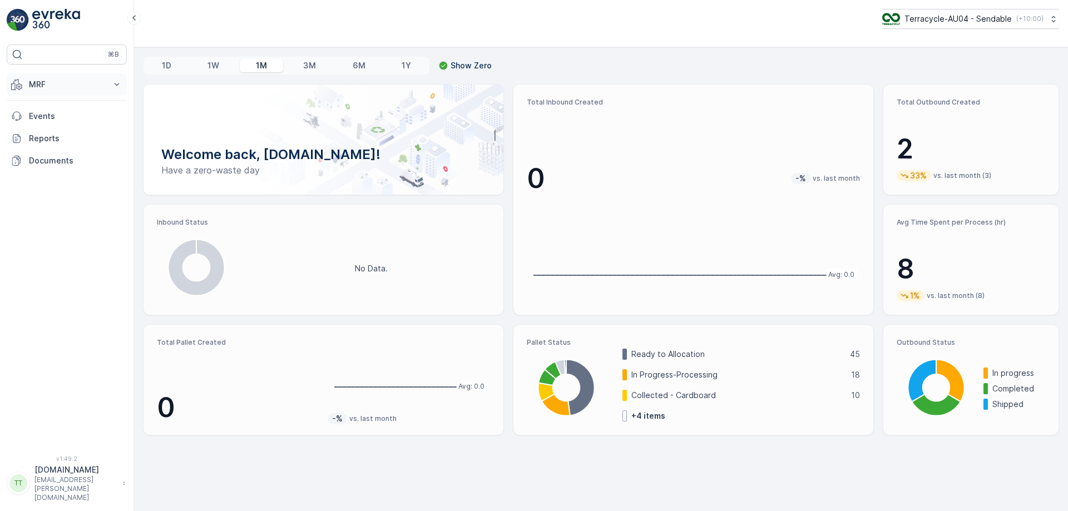
click at [84, 80] on p "MRF" at bounding box center [67, 84] width 76 height 11
click at [56, 156] on link "Process" at bounding box center [75, 150] width 103 height 16
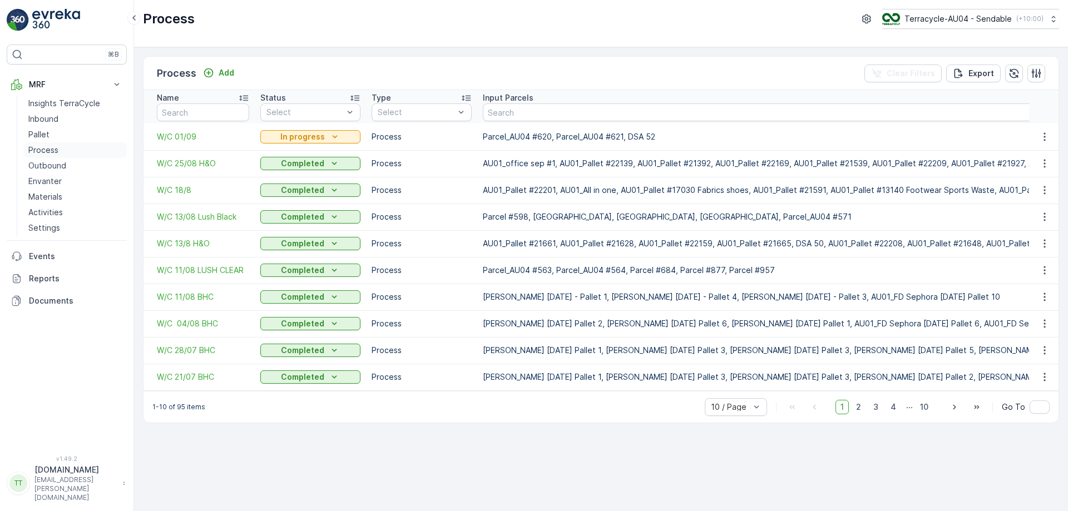
click at [56, 155] on p "Process" at bounding box center [43, 150] width 30 height 11
click at [60, 166] on p "Outbound" at bounding box center [47, 165] width 38 height 11
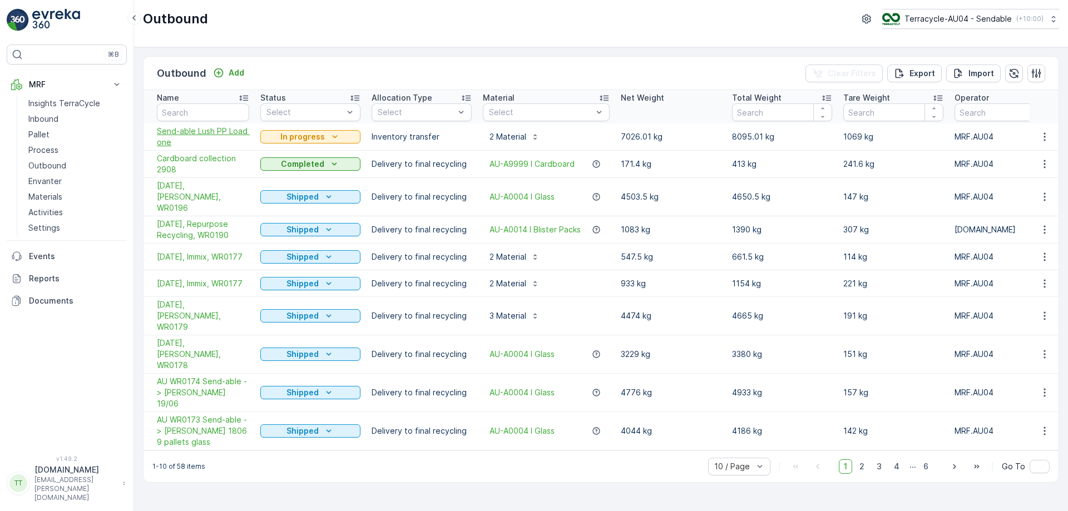
click at [182, 137] on span "Send-able Lush PP Load one" at bounding box center [203, 137] width 92 height 22
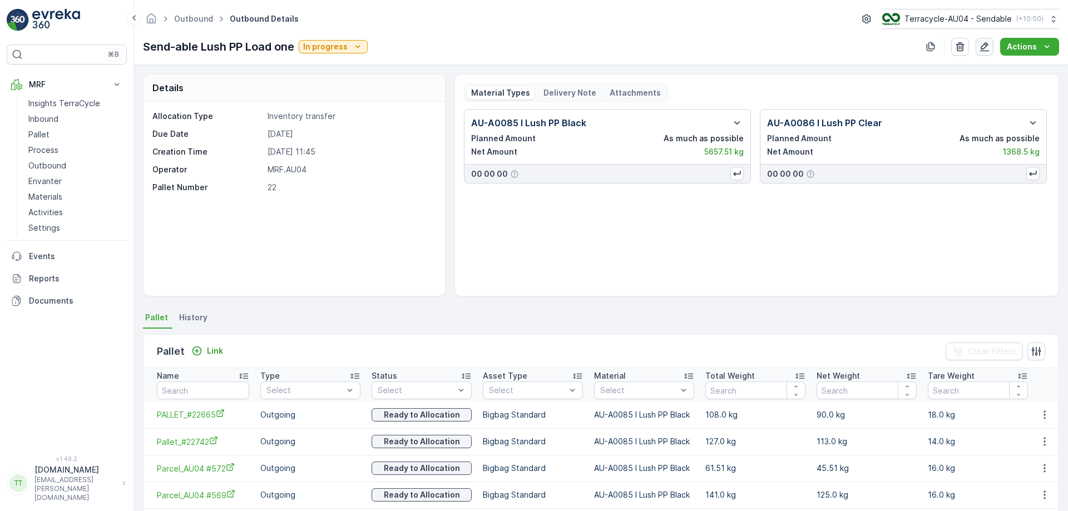
click at [990, 46] on icon "button" at bounding box center [984, 46] width 11 height 11
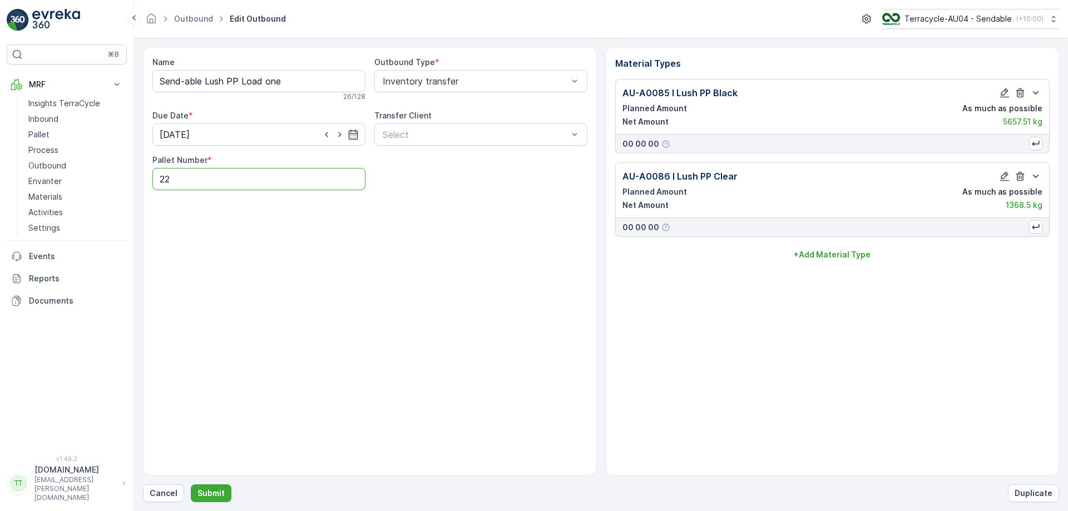
click at [240, 188] on Number "22" at bounding box center [258, 179] width 213 height 22
type Number "66"
click at [239, 304] on div "Name Send-able Lush PP Load one 26 / 128 Outbound Type * Inventory transfer Due…" at bounding box center [370, 261] width 454 height 428
click at [215, 491] on p "Submit" at bounding box center [210, 493] width 27 height 11
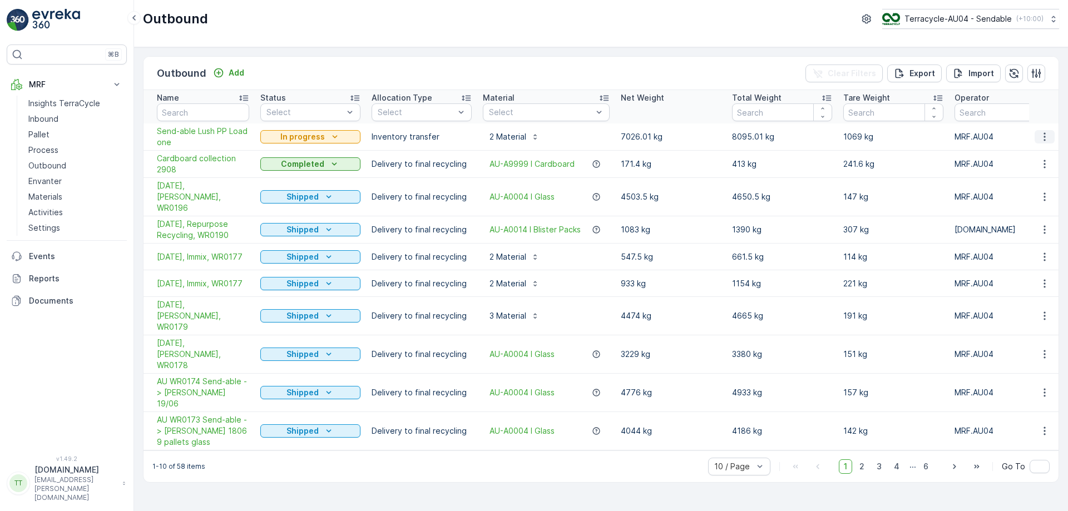
click at [1043, 134] on icon "button" at bounding box center [1044, 136] width 11 height 11
click at [1006, 172] on span "Edit Outbound" at bounding box center [1012, 169] width 55 height 11
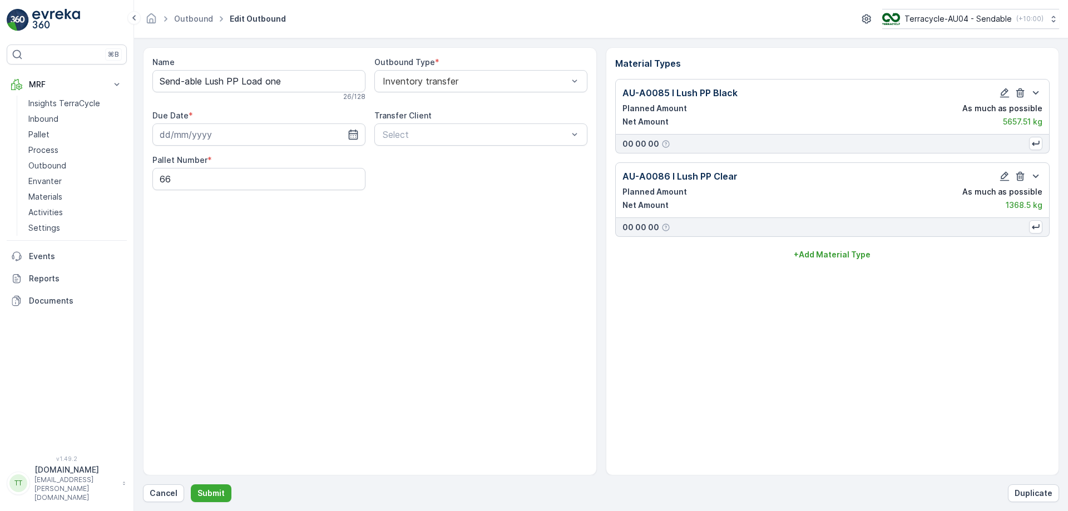
type input "[DATE]"
click at [223, 85] on input "Send-able Lush PP Load one" at bounding box center [258, 81] width 213 height 22
type input "Send-able Lsh PP Load one"
click at [305, 249] on div "Name Send-able Lsh PP Load one This name is available 25 / 128 Outbound Type * …" at bounding box center [370, 261] width 454 height 428
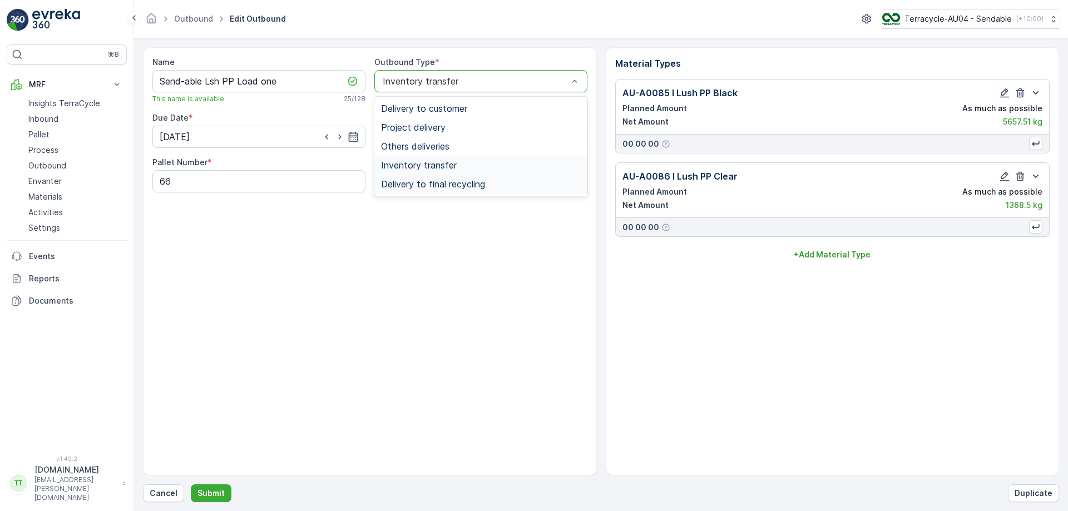
click at [423, 184] on span "Delivery to final recycling" at bounding box center [433, 184] width 104 height 10
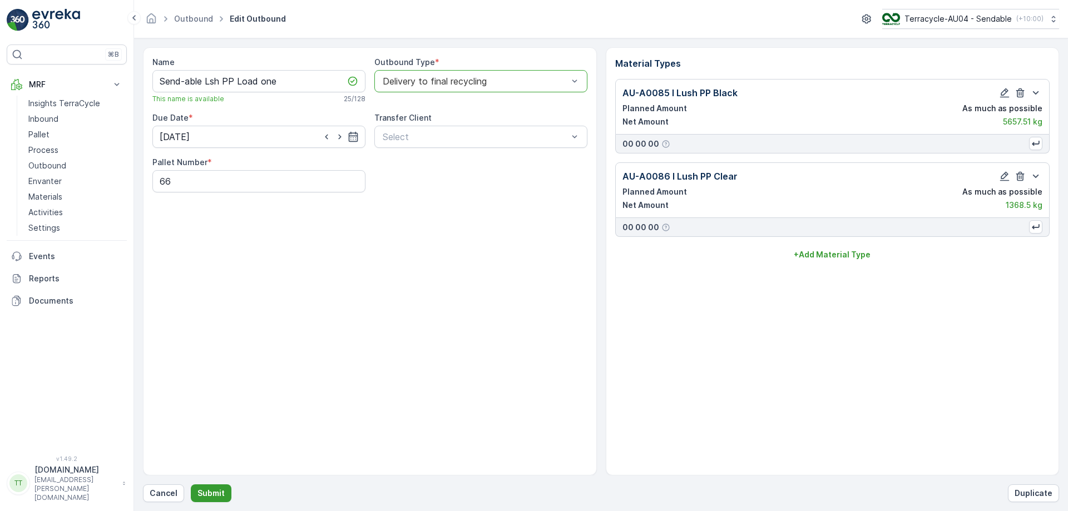
click at [213, 493] on p "Submit" at bounding box center [210, 493] width 27 height 11
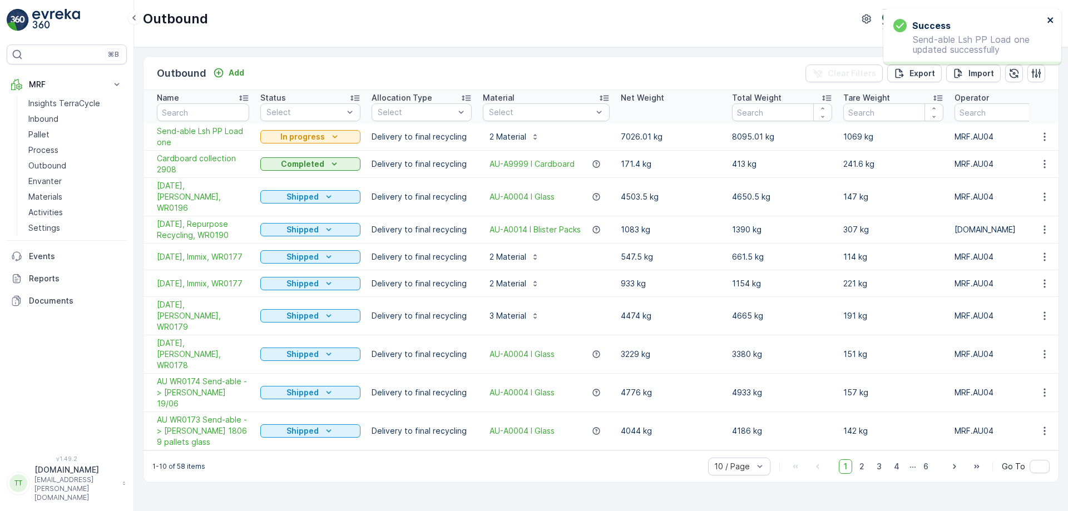
click at [1052, 19] on icon "close" at bounding box center [1051, 20] width 8 height 9
click at [187, 131] on span "Send-able Lsh PP Load one" at bounding box center [203, 137] width 92 height 22
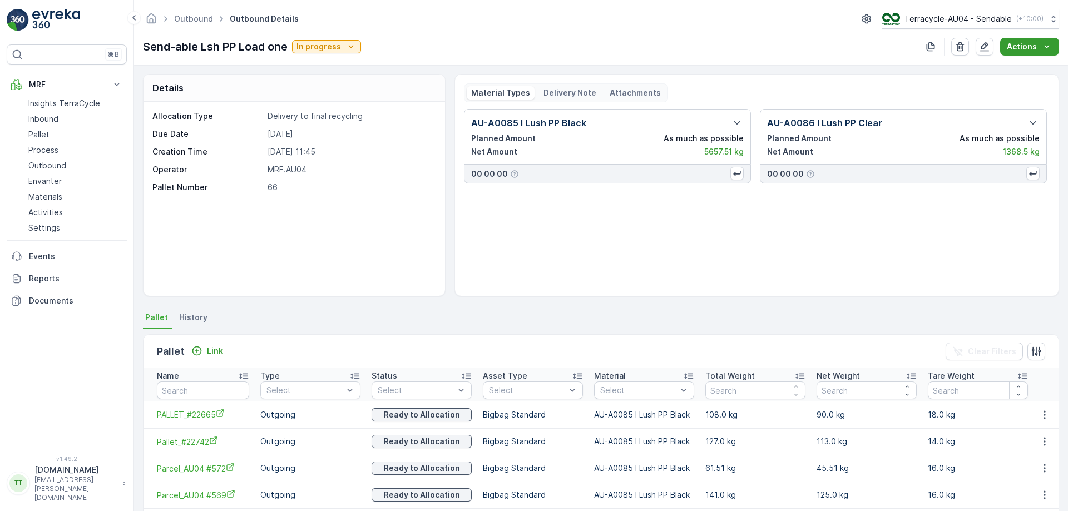
click at [1022, 48] on p "Actions" at bounding box center [1022, 46] width 30 height 11
click at [1004, 68] on span "Create Delivery Note" at bounding box center [1025, 67] width 80 height 11
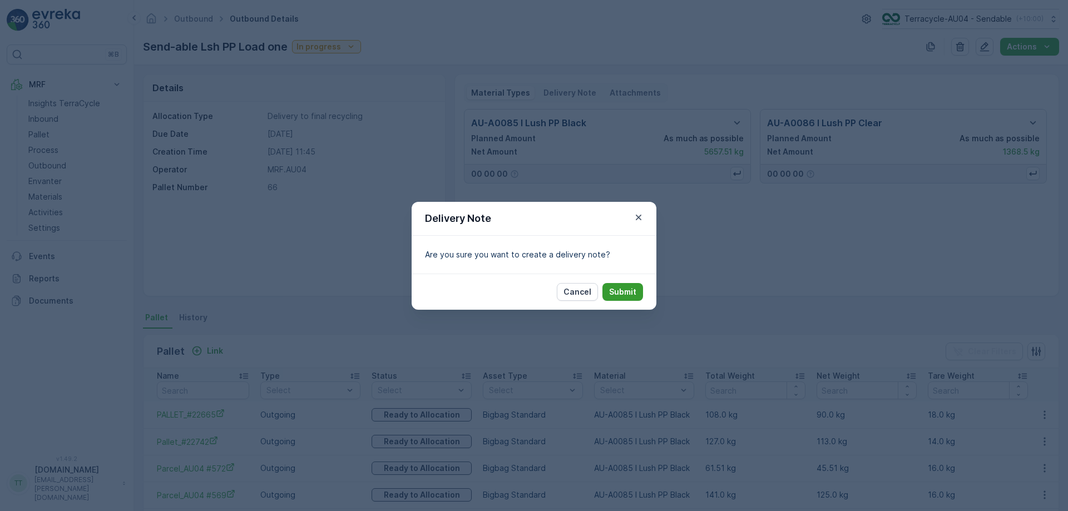
click at [623, 290] on p "Submit" at bounding box center [622, 291] width 27 height 11
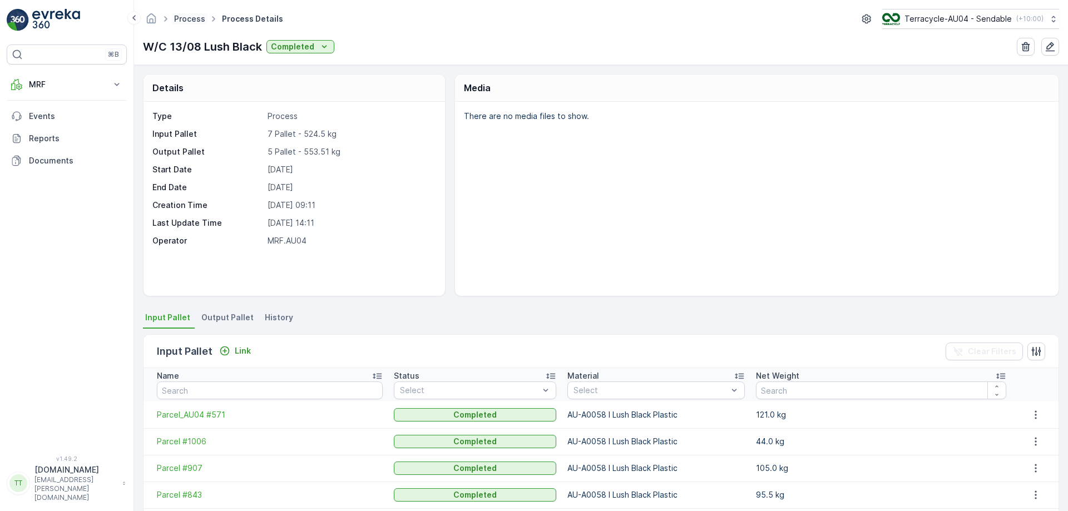
click at [180, 17] on link "Process" at bounding box center [189, 18] width 31 height 9
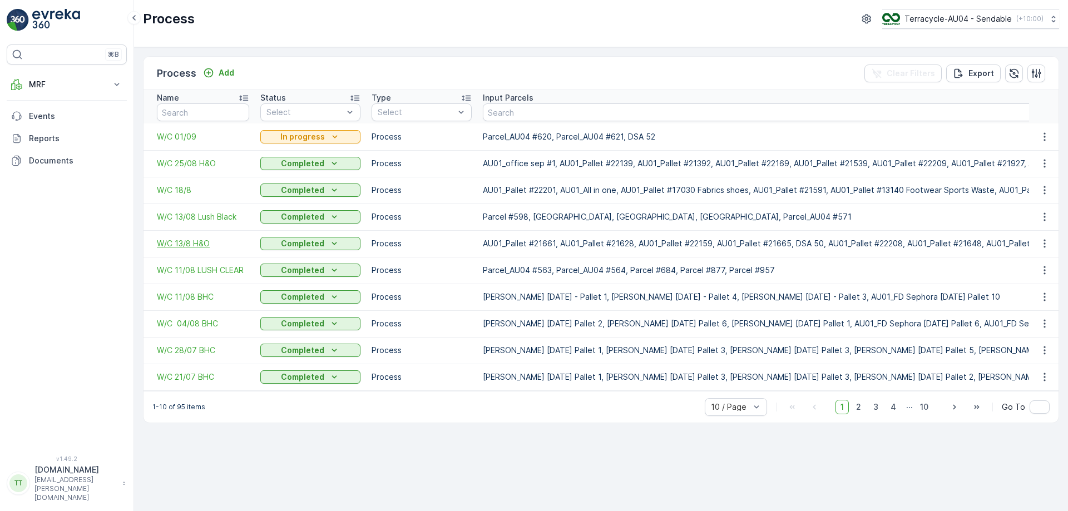
click at [197, 239] on span "W/C 13/8 H&O" at bounding box center [203, 243] width 92 height 11
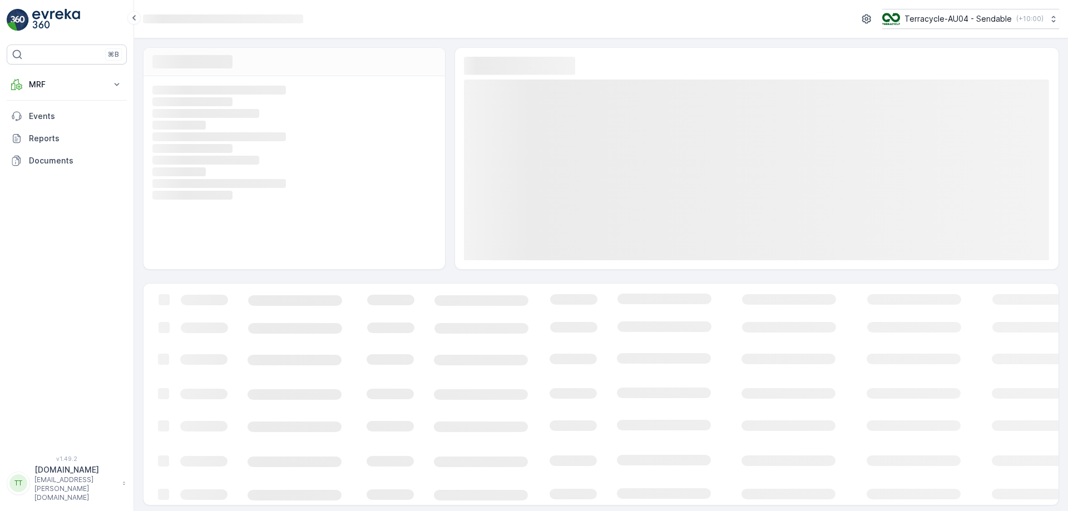
click at [555, 92] on rect at bounding box center [757, 170] width 586 height 181
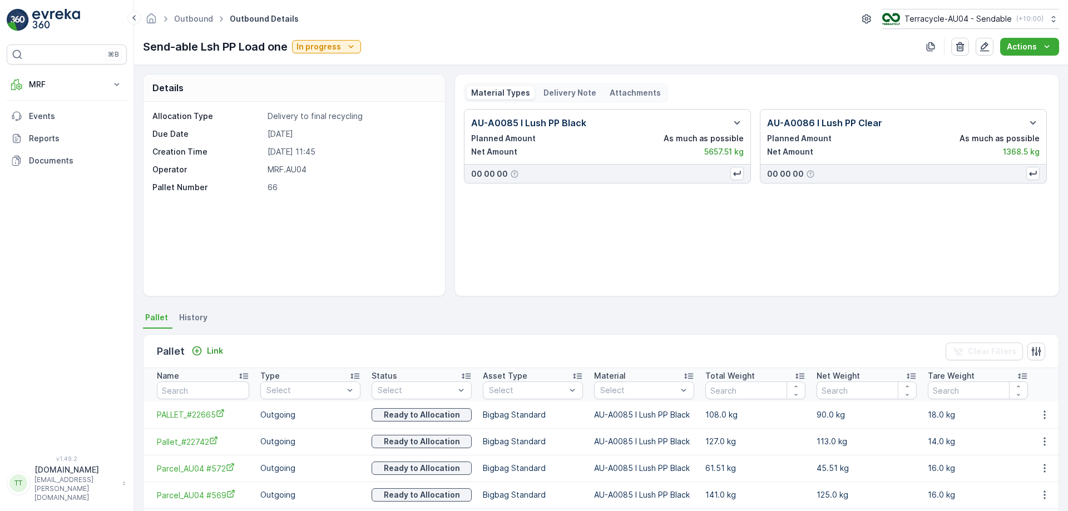
click at [564, 92] on p "Delivery Note" at bounding box center [570, 92] width 53 height 11
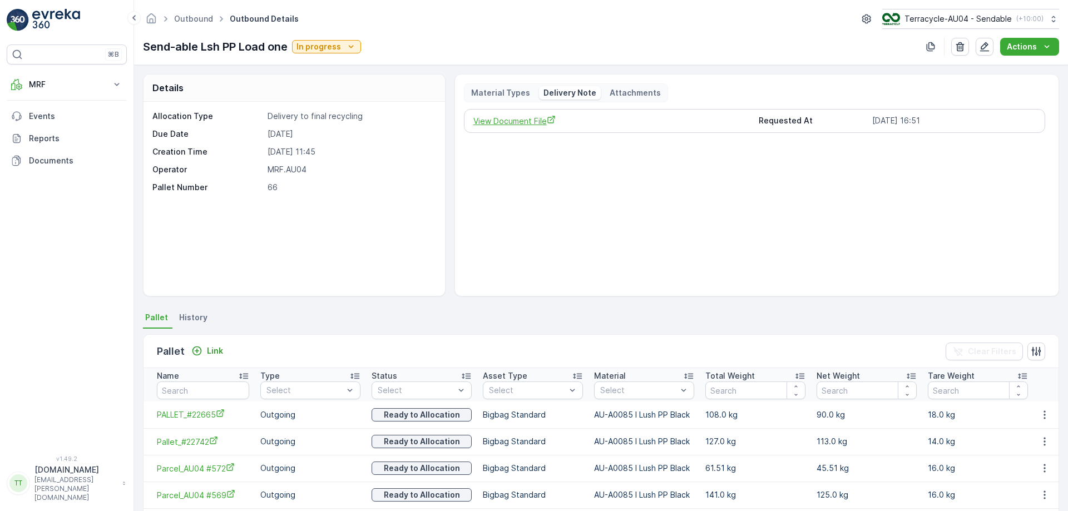
click at [516, 125] on span "View Document File" at bounding box center [611, 121] width 277 height 12
